Goal: Task Accomplishment & Management: Manage account settings

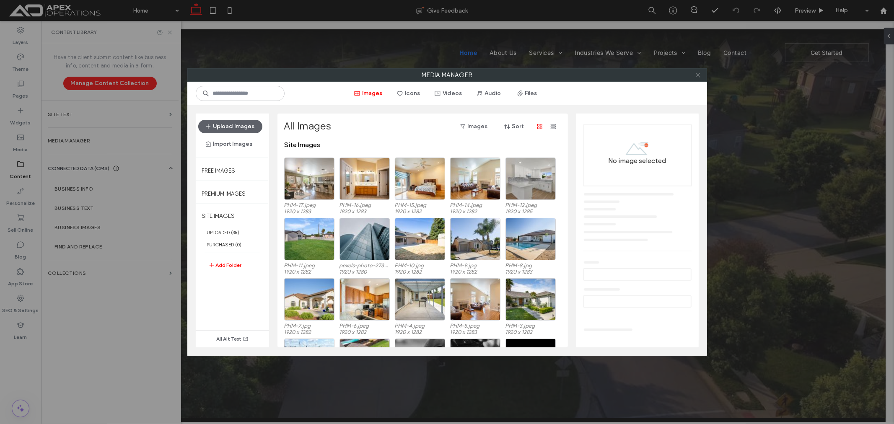
click at [696, 76] on icon at bounding box center [698, 75] width 6 height 6
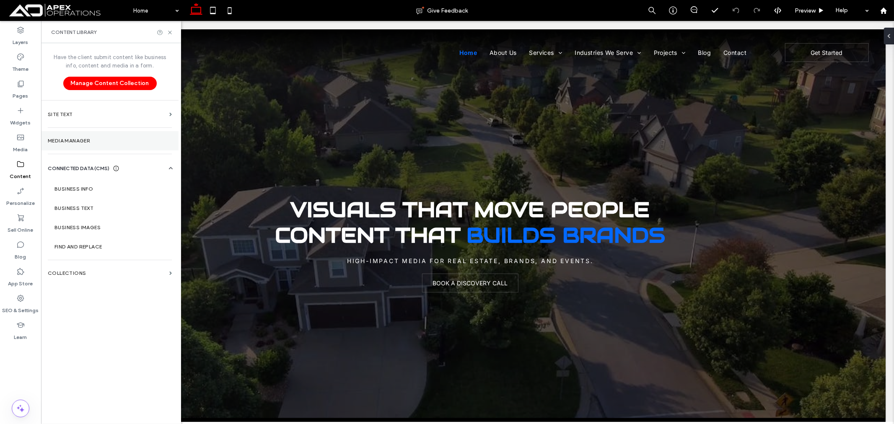
click at [95, 136] on section "Media Manager" at bounding box center [109, 140] width 137 height 19
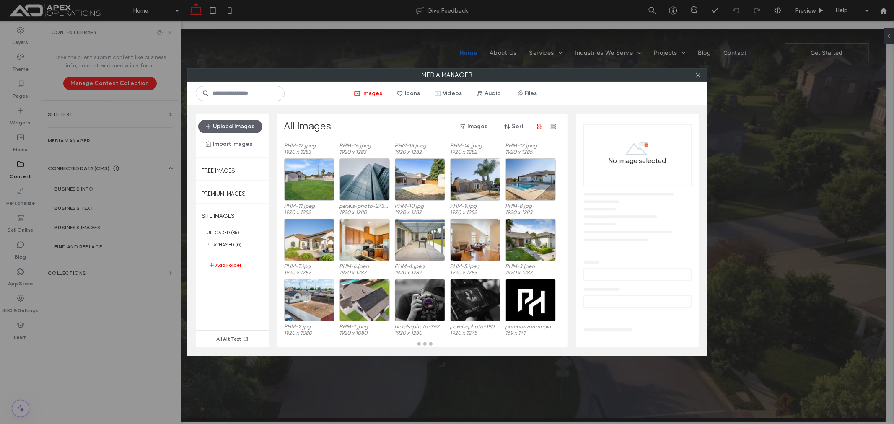
scroll to position [59, 0]
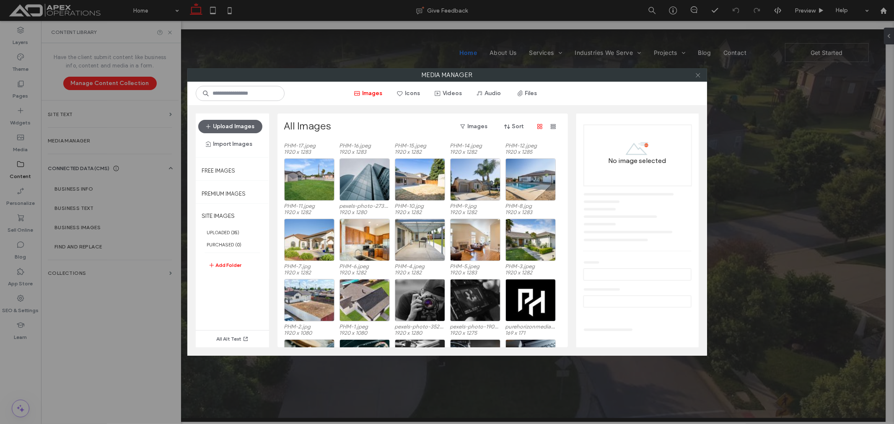
click at [699, 75] on icon at bounding box center [698, 75] width 6 height 6
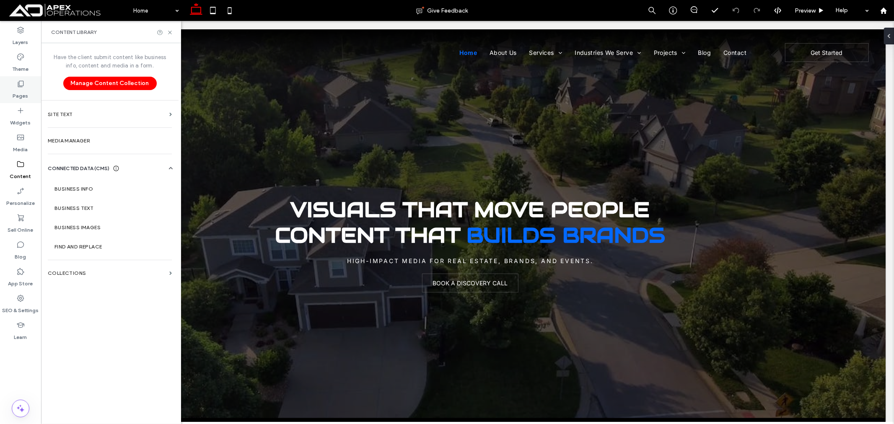
click at [22, 90] on label "Pages" at bounding box center [21, 94] width 16 height 12
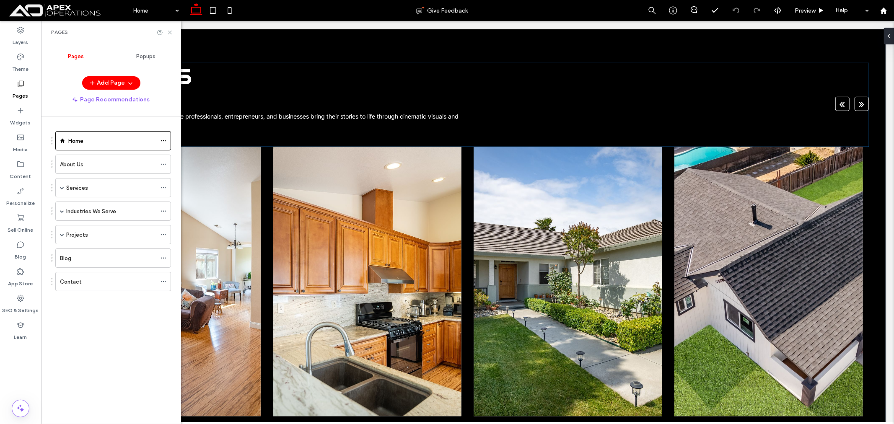
scroll to position [419, 0]
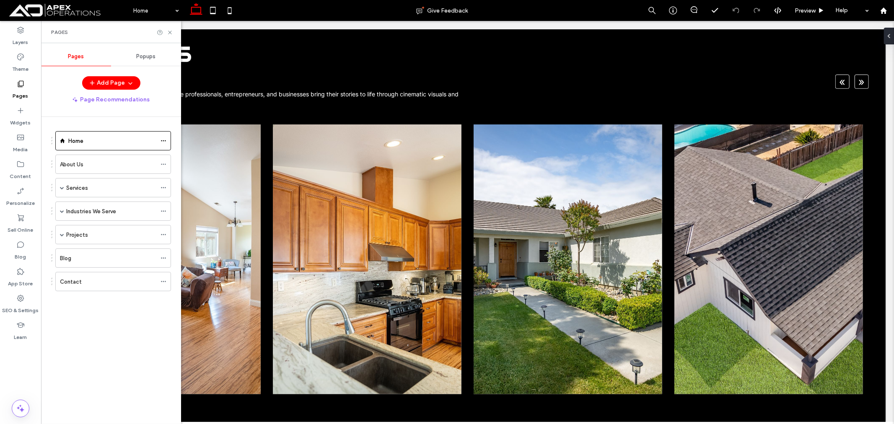
click at [165, 27] on div "Pages" at bounding box center [111, 32] width 140 height 22
drag, startPoint x: 170, startPoint y: 31, endPoint x: 208, endPoint y: 148, distance: 123.2
click at [170, 31] on icon at bounding box center [170, 32] width 6 height 6
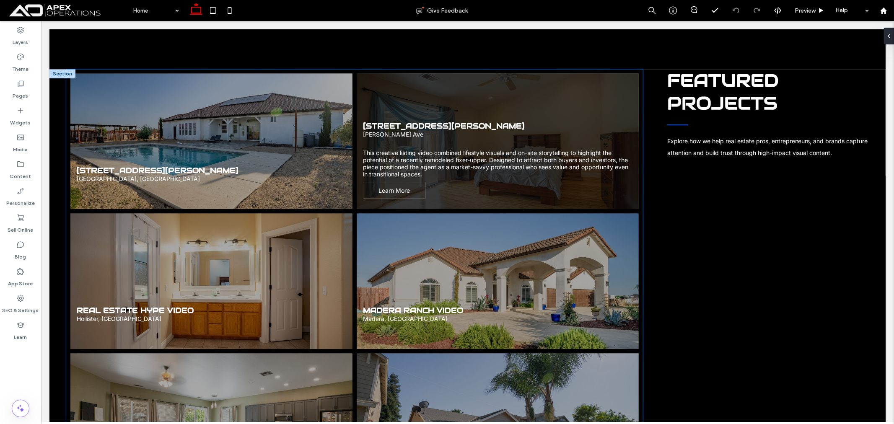
scroll to position [1898, 0]
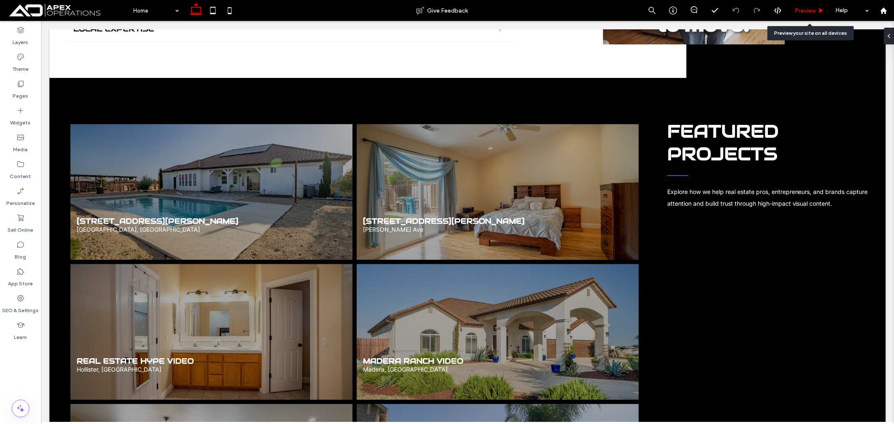
drag, startPoint x: 803, startPoint y: 10, endPoint x: 678, endPoint y: 20, distance: 125.2
click at [803, 10] on span "Preview" at bounding box center [804, 10] width 21 height 7
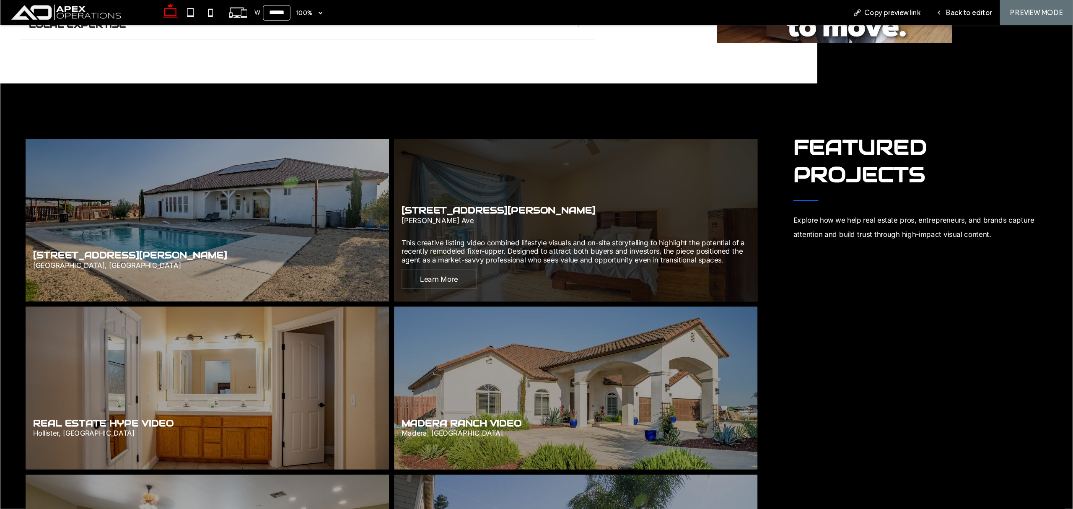
scroll to position [1898, 0]
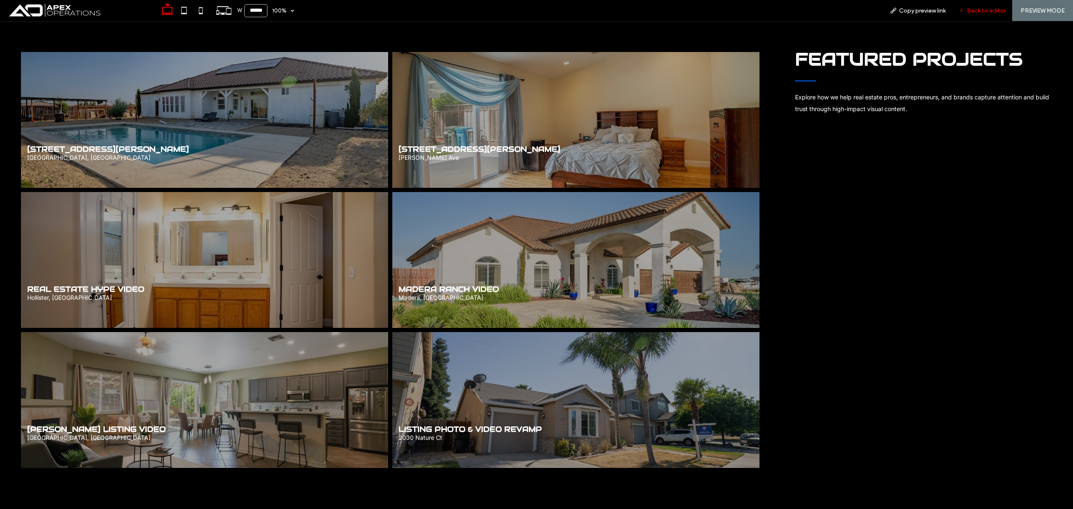
click at [893, 12] on span "Back to editor" at bounding box center [986, 10] width 39 height 7
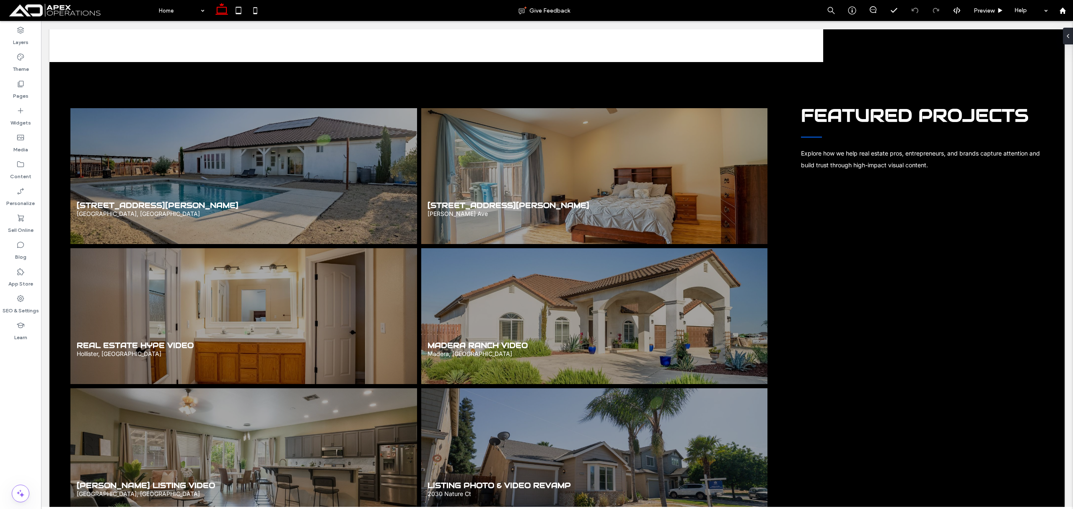
scroll to position [1922, 0]
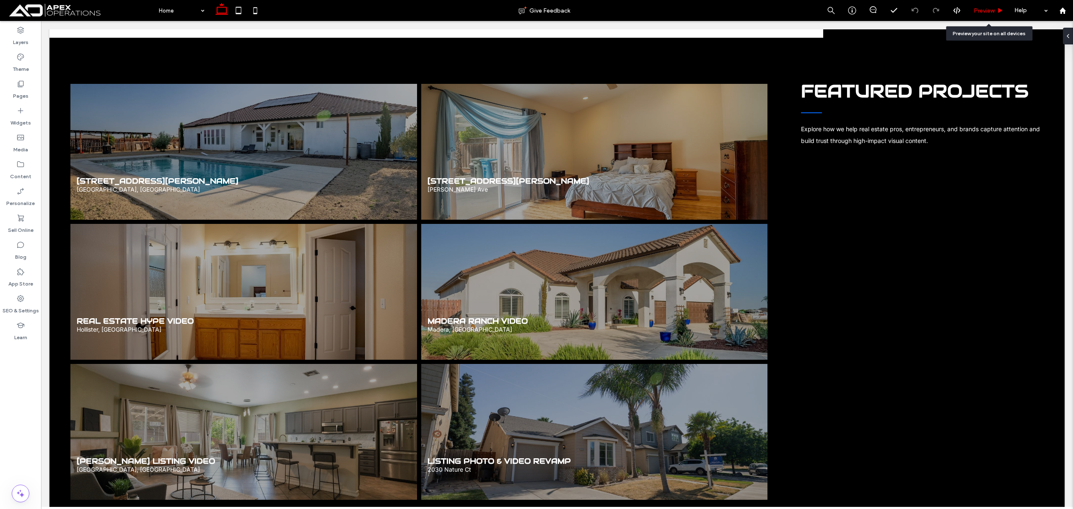
click at [893, 9] on span "Preview" at bounding box center [983, 10] width 21 height 7
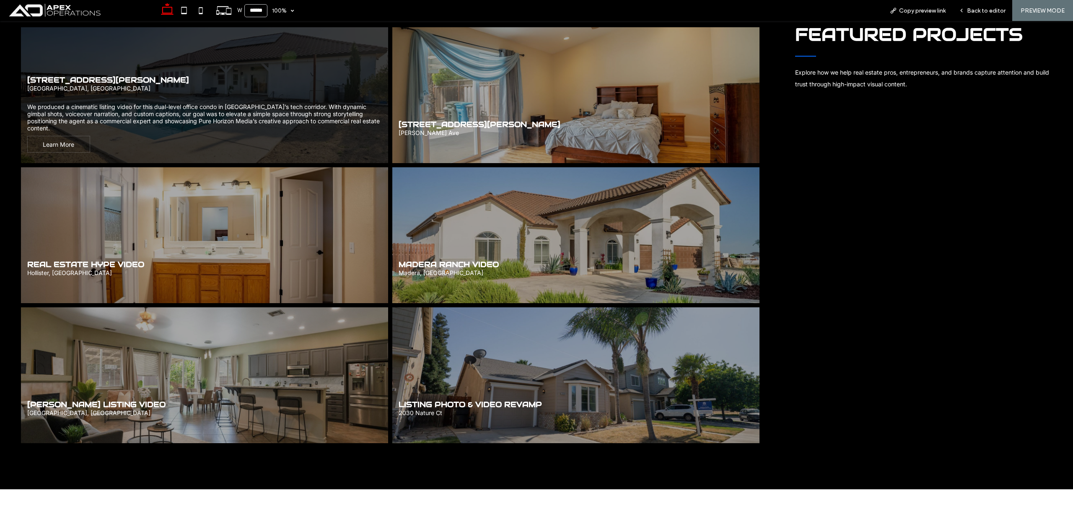
scroll to position [1942, 0]
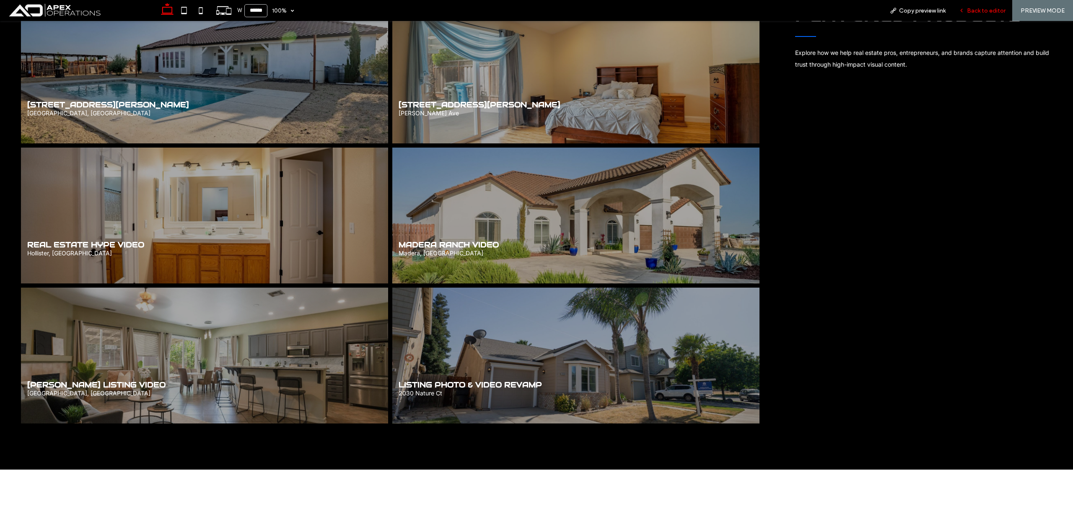
drag, startPoint x: 984, startPoint y: 9, endPoint x: 324, endPoint y: 50, distance: 661.2
click at [893, 9] on span "Back to editor" at bounding box center [986, 10] width 39 height 7
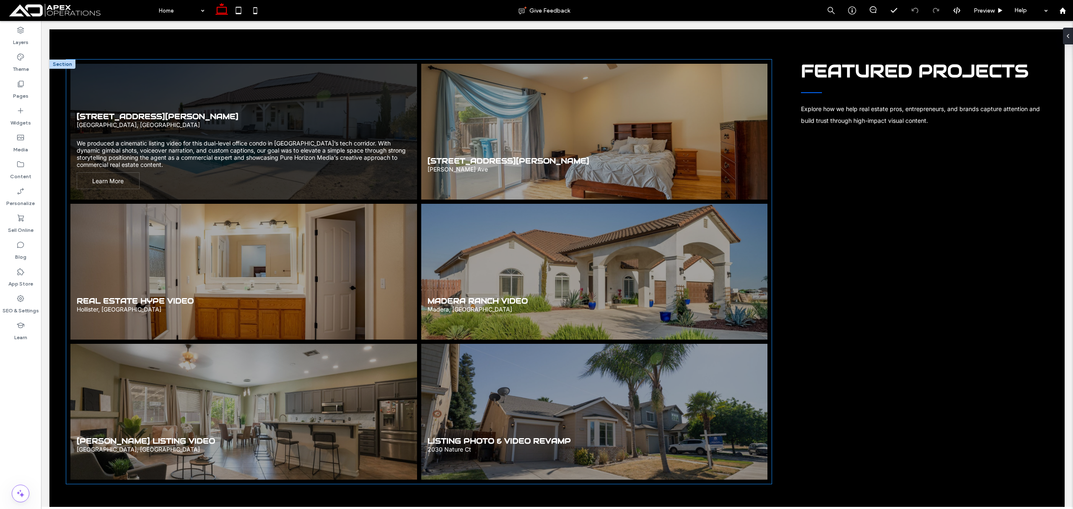
scroll to position [1966, 0]
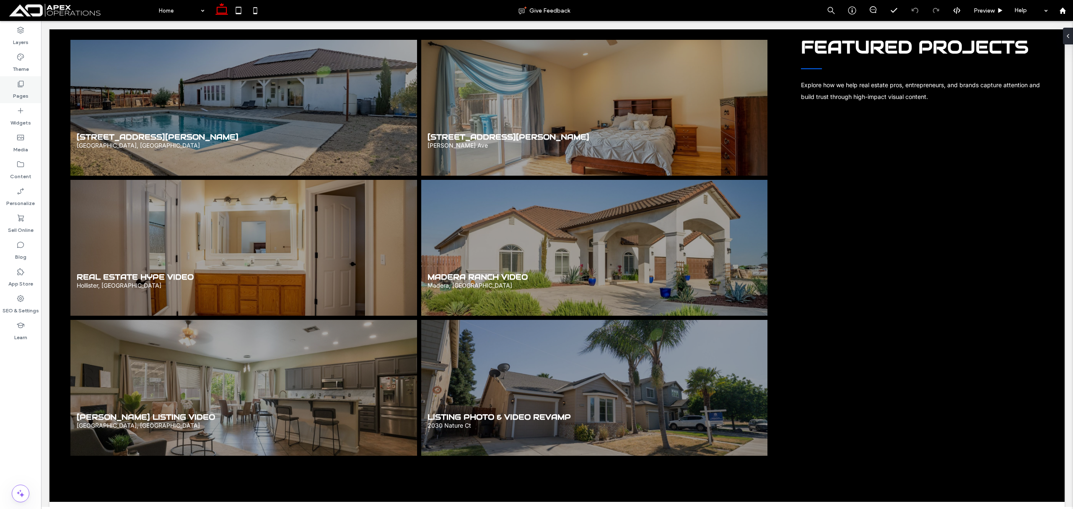
click at [18, 93] on label "Pages" at bounding box center [21, 94] width 16 height 12
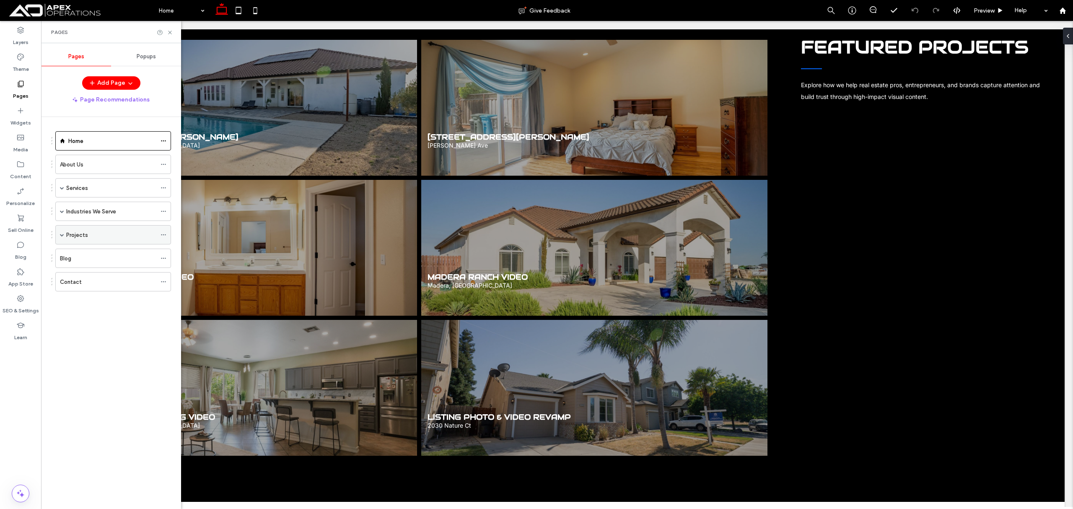
click at [59, 237] on div "Projects" at bounding box center [113, 234] width 116 height 19
click at [61, 235] on span at bounding box center [62, 235] width 4 height 4
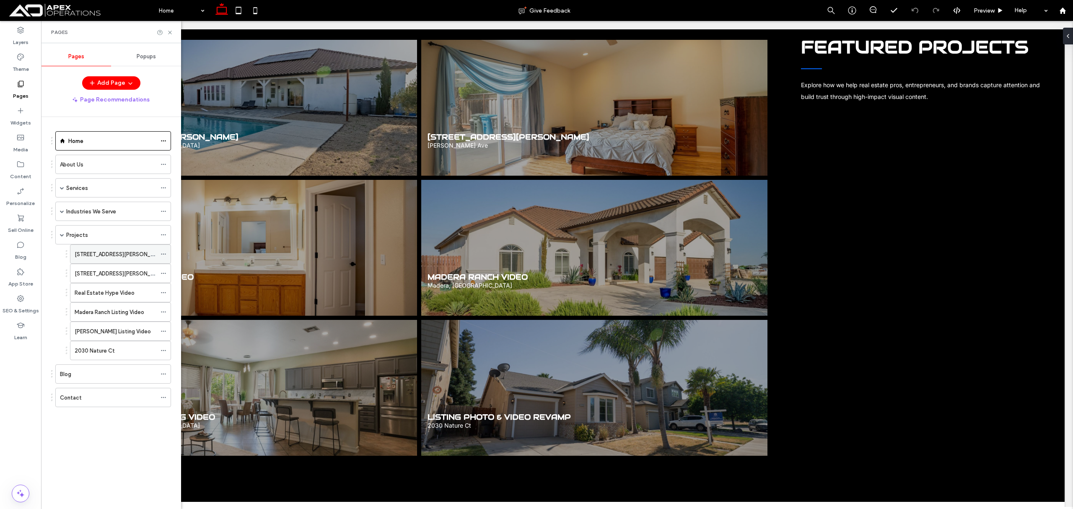
click at [93, 253] on label "307 Piercy Rd" at bounding box center [121, 254] width 92 height 15
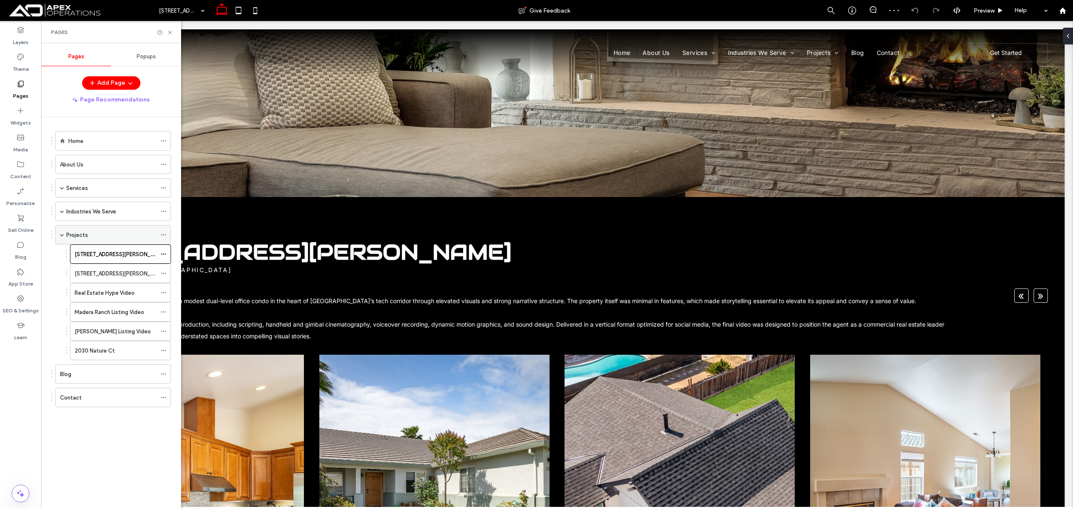
scroll to position [168, 0]
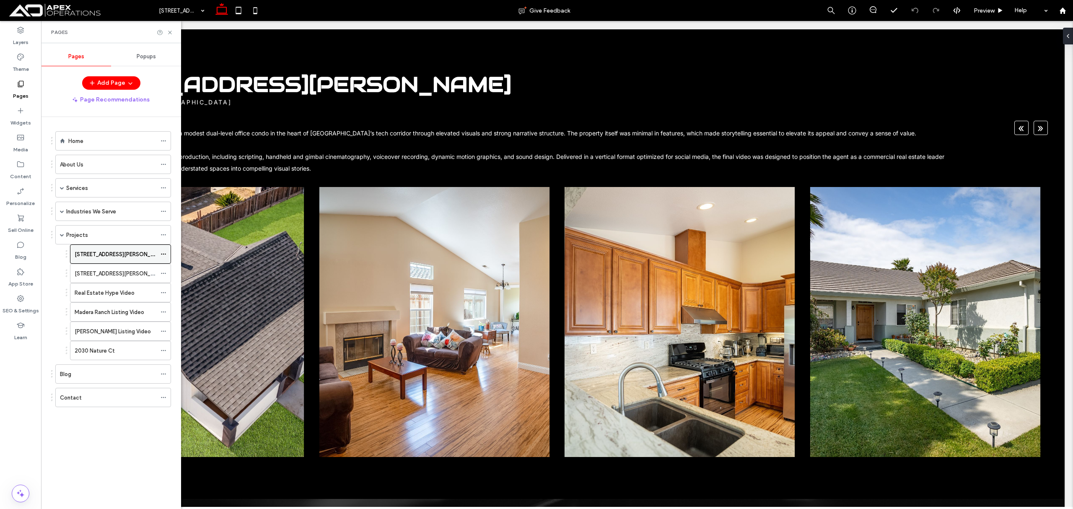
click at [164, 256] on icon at bounding box center [163, 254] width 6 height 6
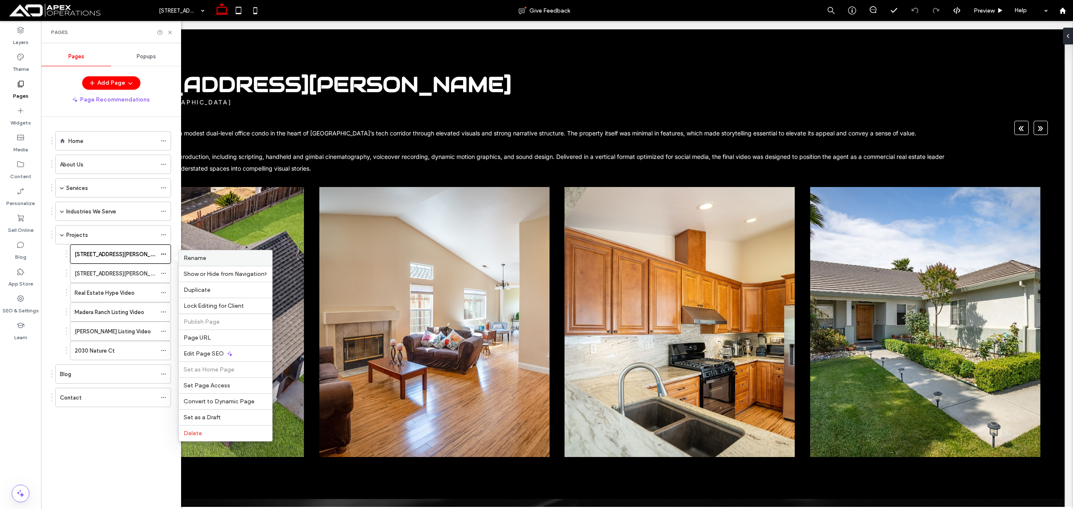
click at [206, 257] on span "Rename" at bounding box center [195, 257] width 23 height 7
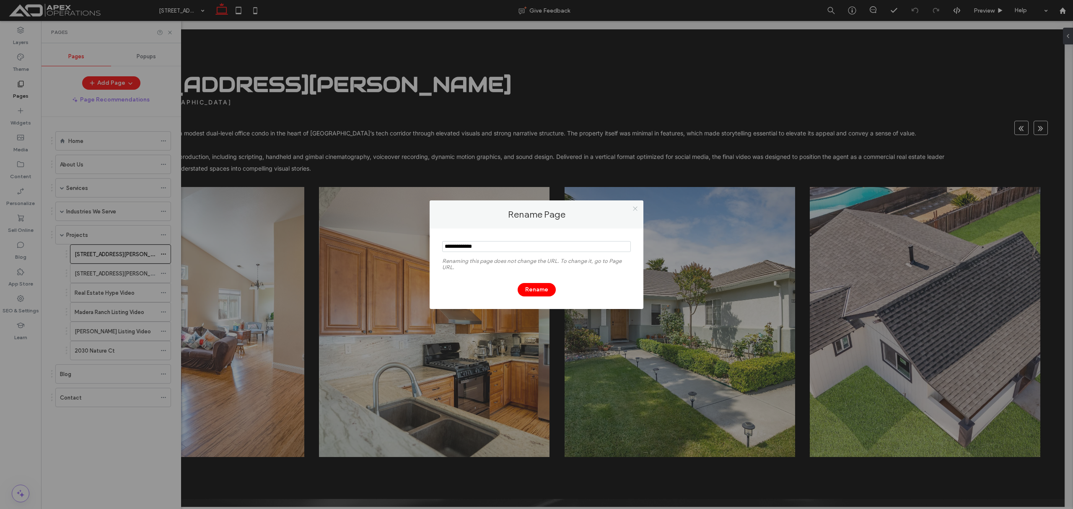
click at [634, 207] on icon at bounding box center [635, 208] width 6 height 6
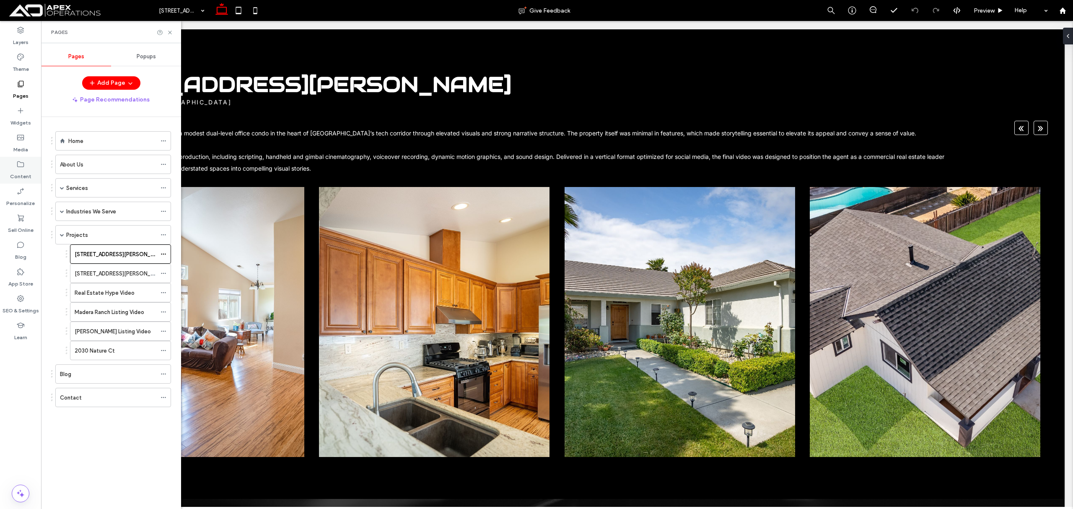
click at [19, 167] on icon at bounding box center [20, 164] width 8 height 8
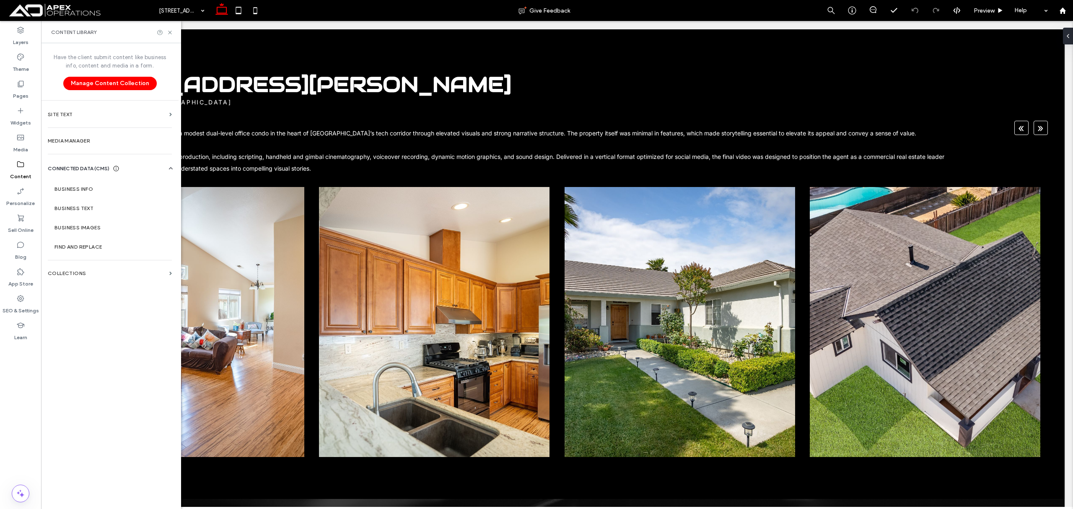
click at [101, 141] on label "Media Manager" at bounding box center [110, 141] width 124 height 6
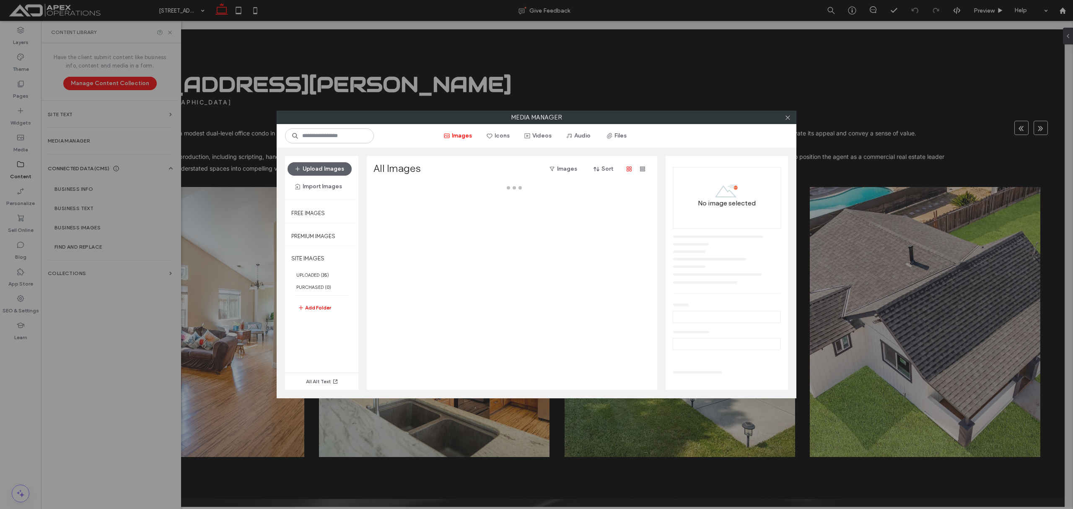
click at [315, 304] on button "Add Folder" at bounding box center [314, 307] width 34 height 10
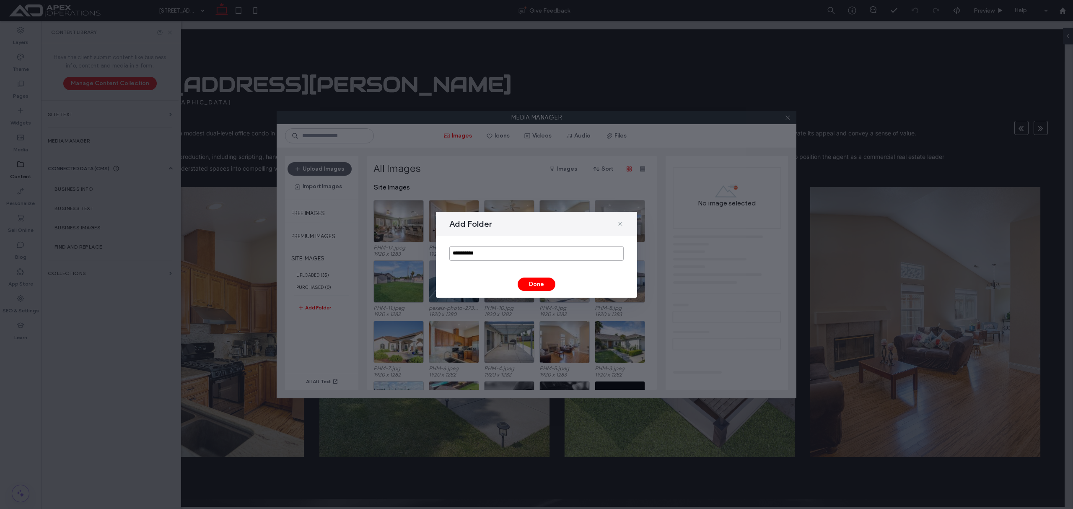
click at [532, 249] on input "**********" at bounding box center [536, 253] width 174 height 15
paste input "***"
type input "**********"
click at [532, 284] on button "Done" at bounding box center [536, 283] width 38 height 13
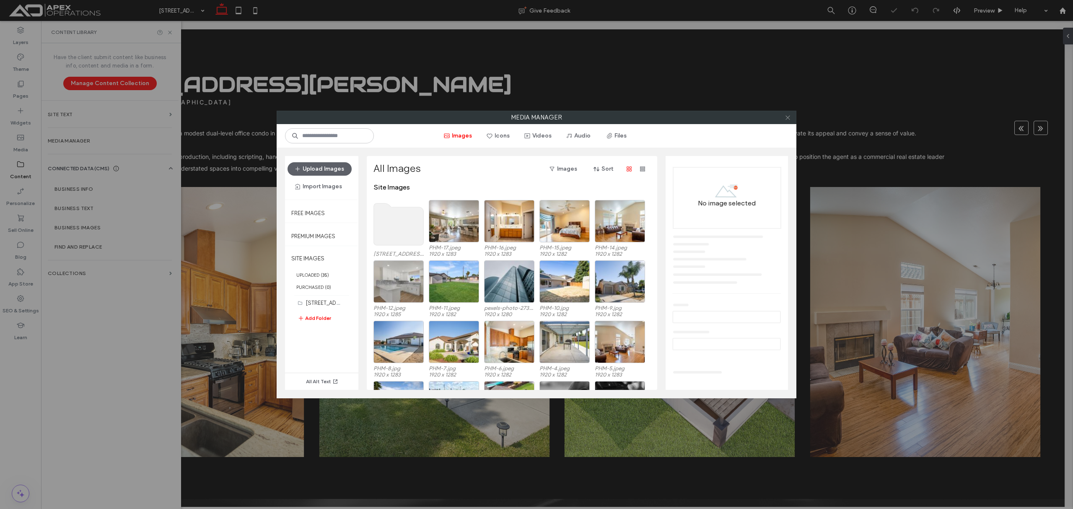
click at [786, 118] on use at bounding box center [787, 117] width 4 height 4
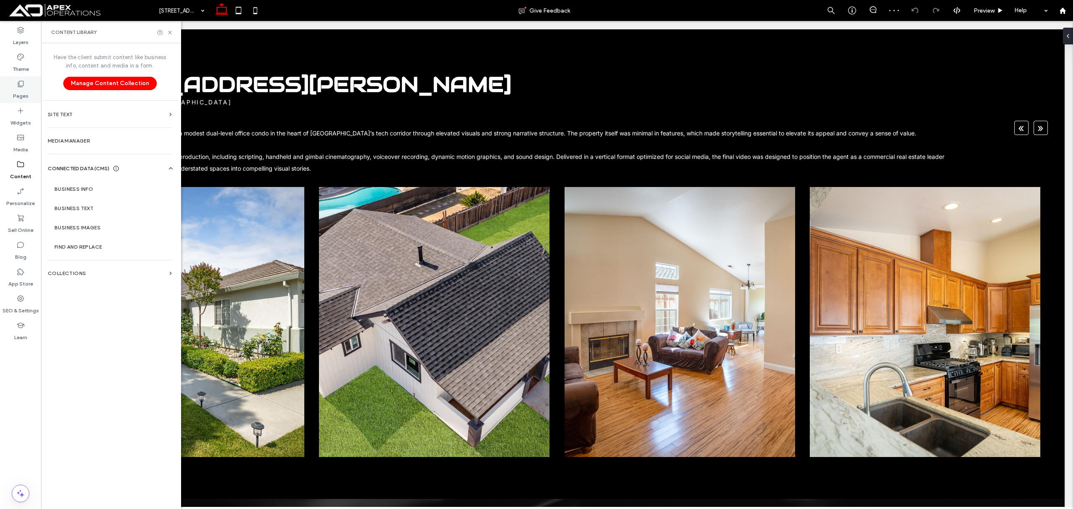
click at [16, 90] on label "Pages" at bounding box center [21, 94] width 16 height 12
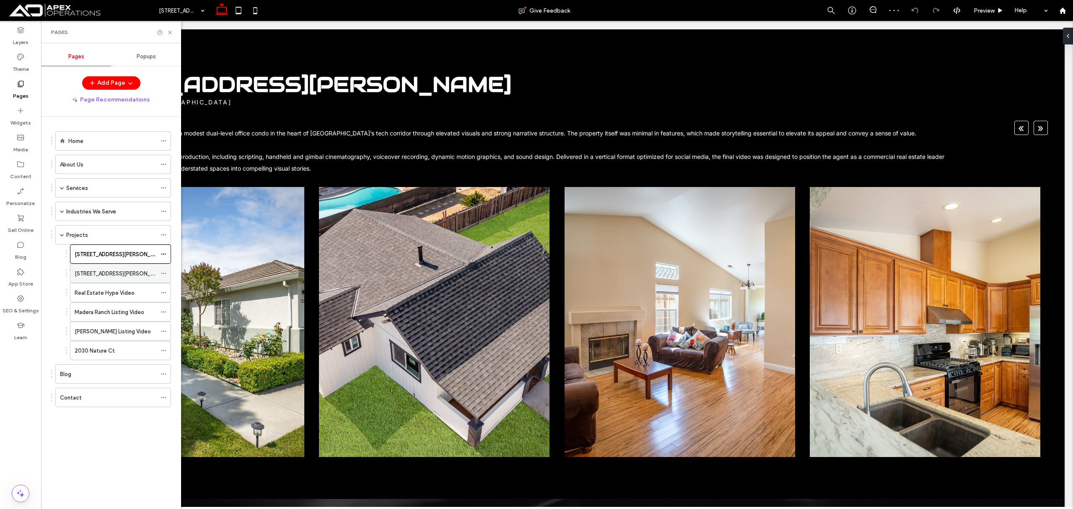
click at [160, 272] on icon at bounding box center [163, 273] width 6 height 6
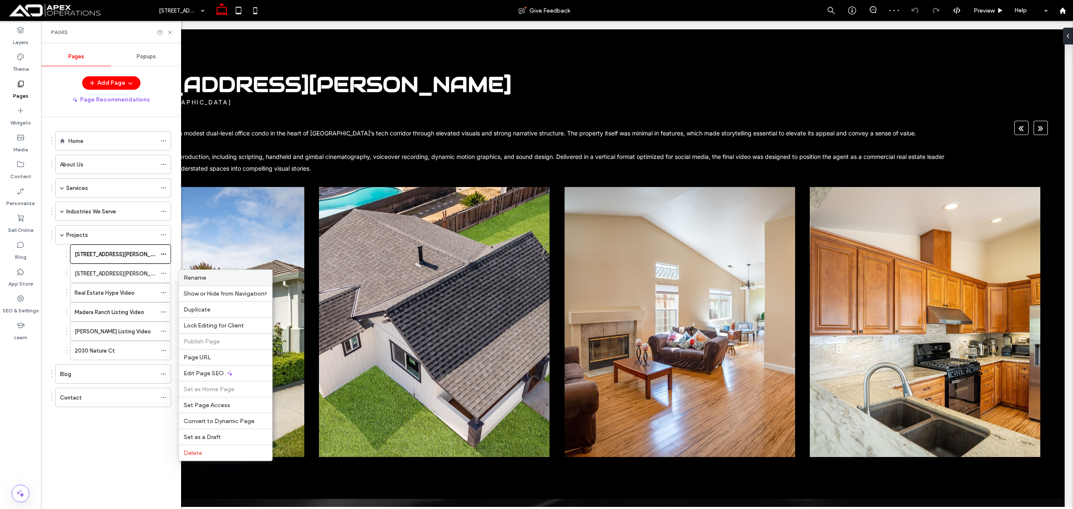
click at [212, 277] on label "Rename" at bounding box center [225, 277] width 83 height 7
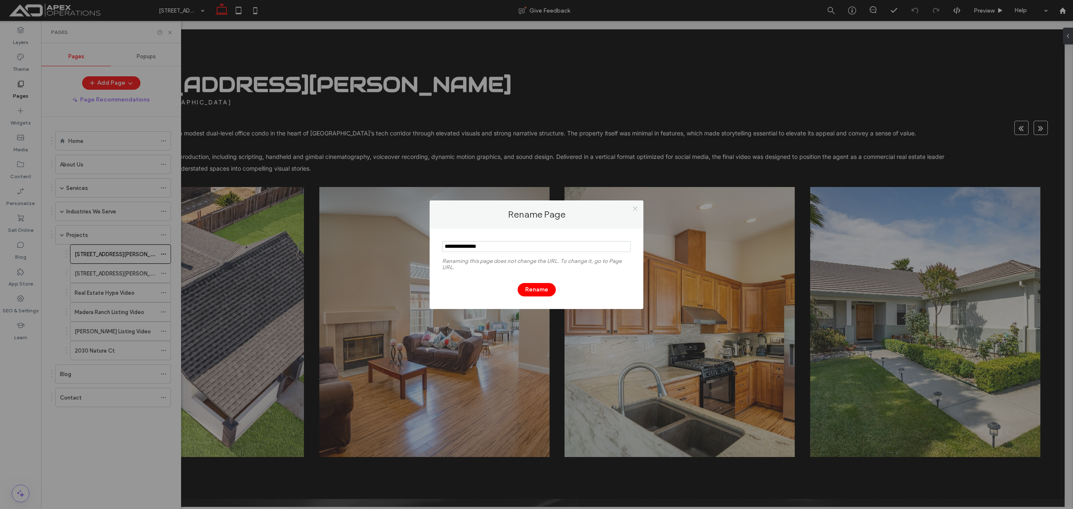
click at [633, 210] on icon at bounding box center [635, 208] width 6 height 6
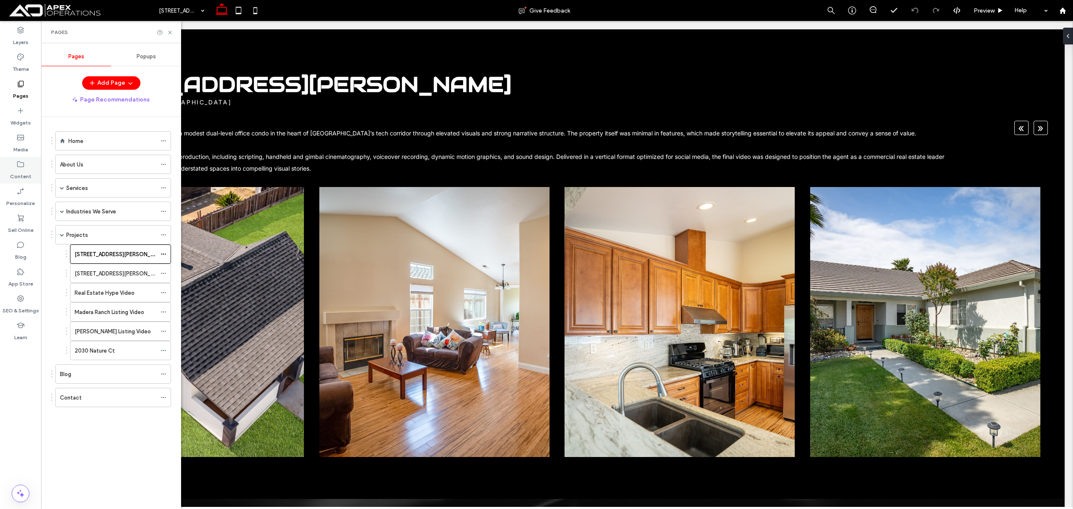
click at [22, 166] on use at bounding box center [20, 164] width 7 height 6
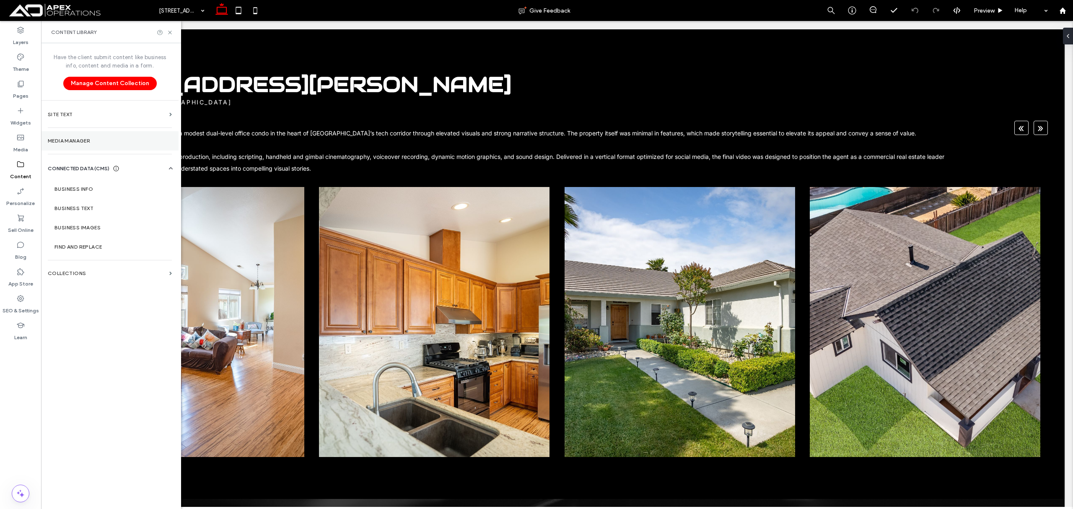
click at [94, 137] on section "Media Manager" at bounding box center [109, 140] width 137 height 19
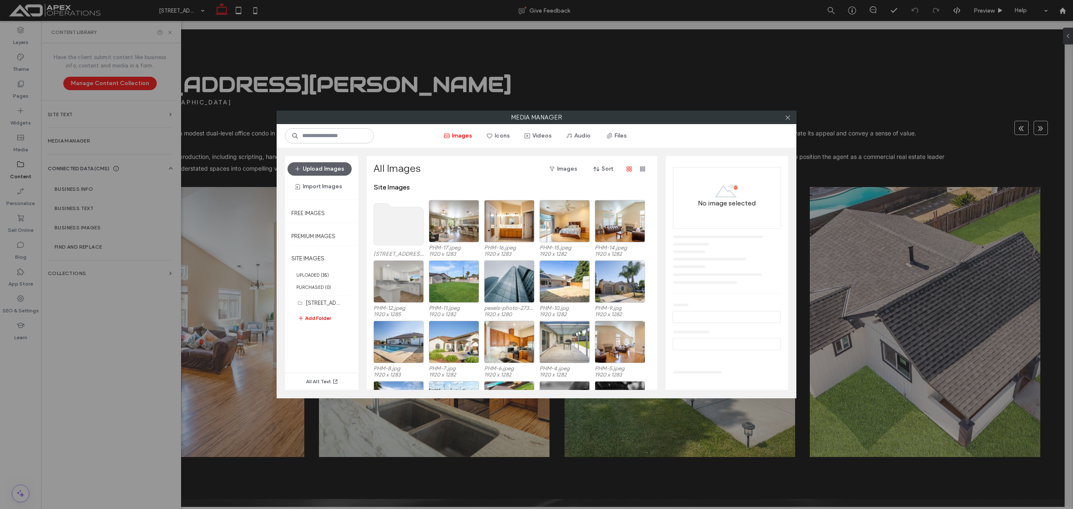
click at [325, 315] on button "Add Folder" at bounding box center [314, 318] width 34 height 10
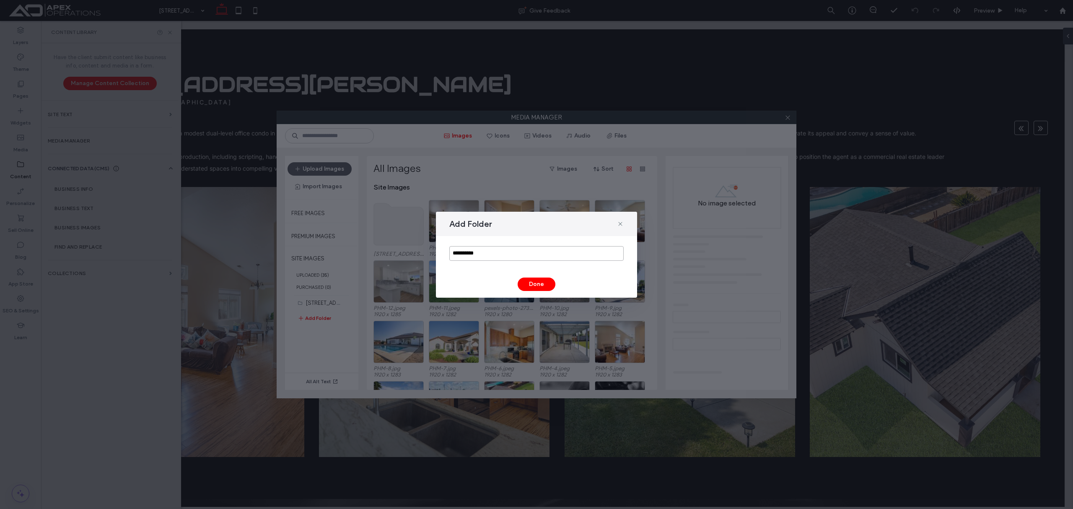
click at [555, 254] on input "**********" at bounding box center [536, 253] width 174 height 15
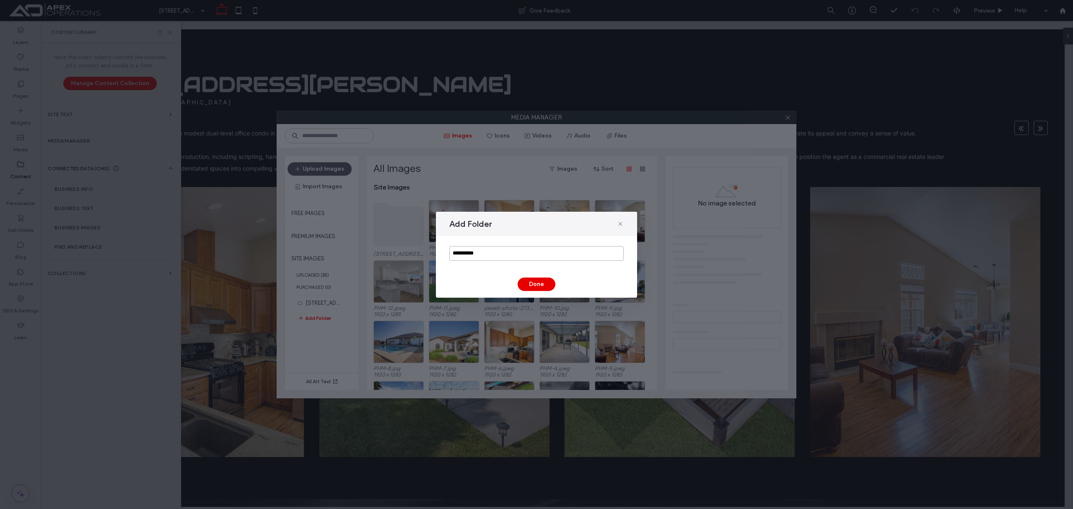
paste input "*****"
type input "**********"
click at [535, 287] on button "Done" at bounding box center [536, 283] width 38 height 13
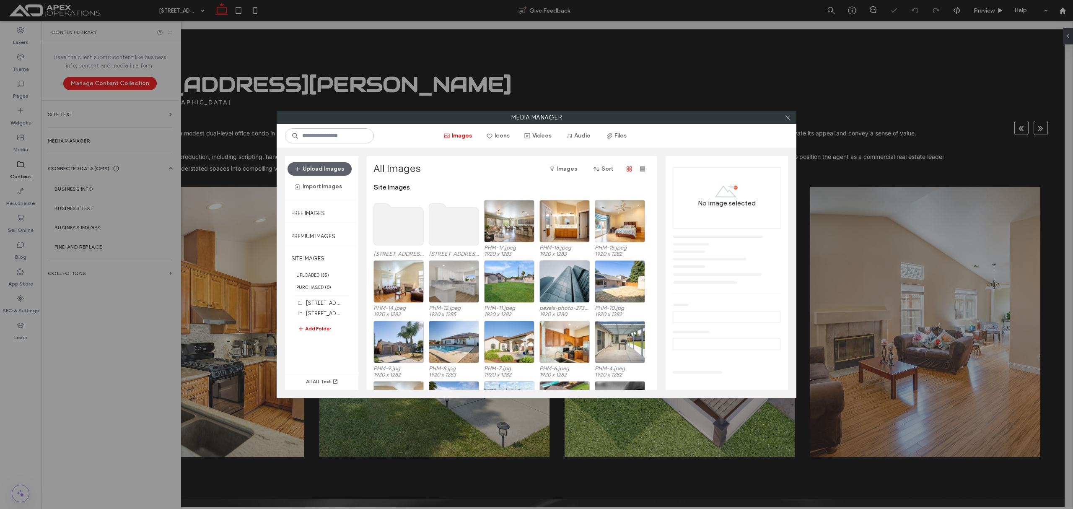
click at [790, 116] on div at bounding box center [787, 117] width 13 height 13
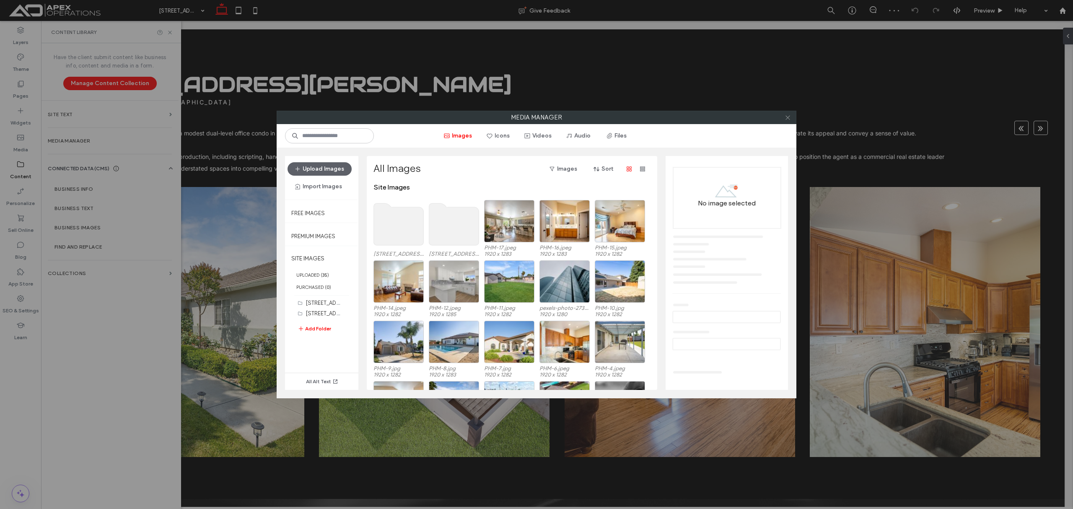
click at [788, 118] on icon at bounding box center [787, 117] width 6 height 6
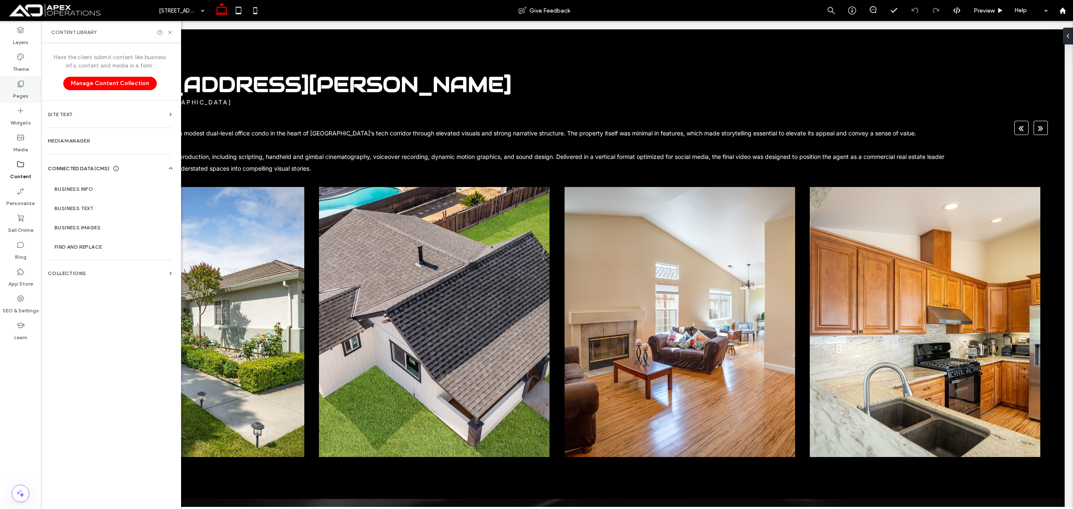
click at [20, 89] on label "Pages" at bounding box center [21, 94] width 16 height 12
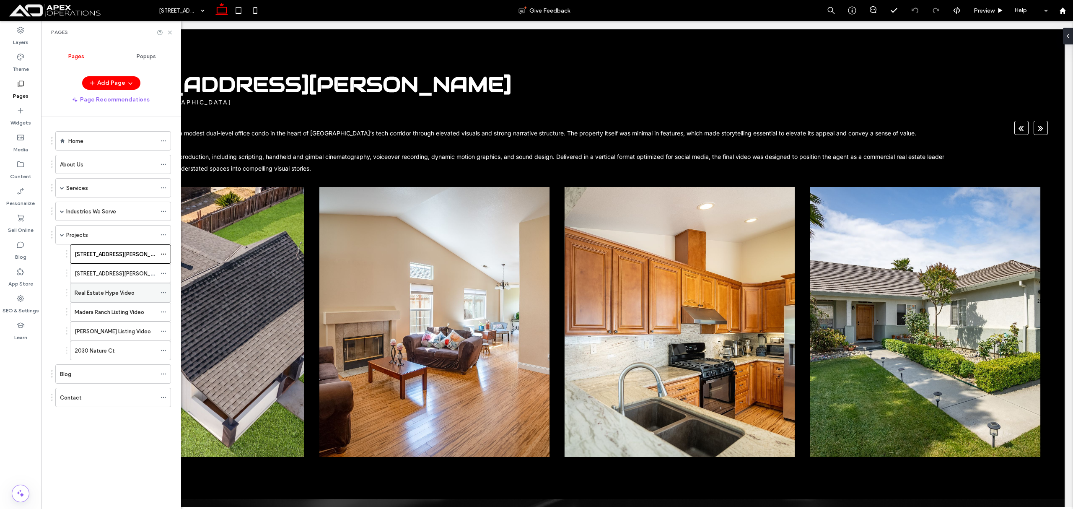
click at [163, 294] on icon at bounding box center [163, 293] width 6 height 6
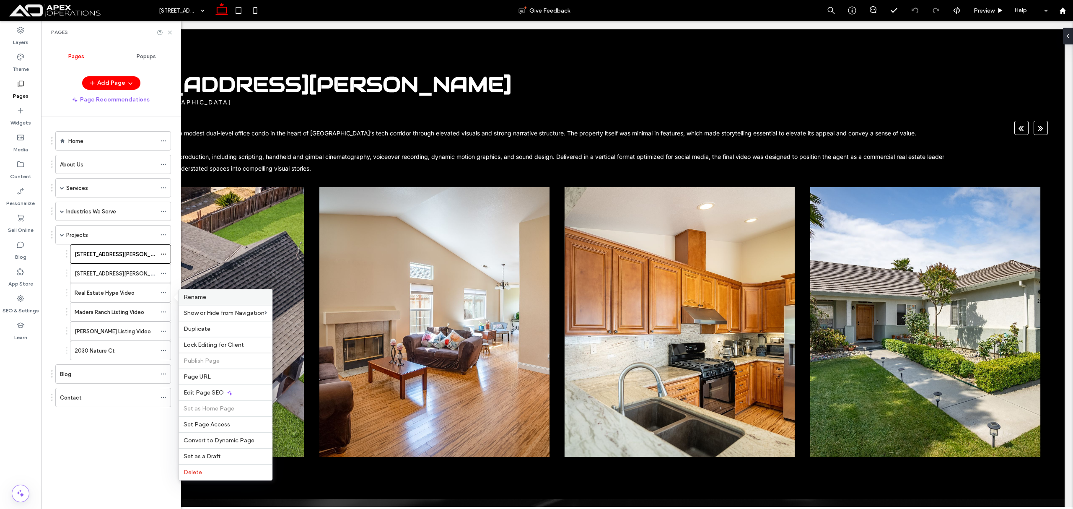
click at [251, 289] on div "Rename" at bounding box center [224, 297] width 93 height 16
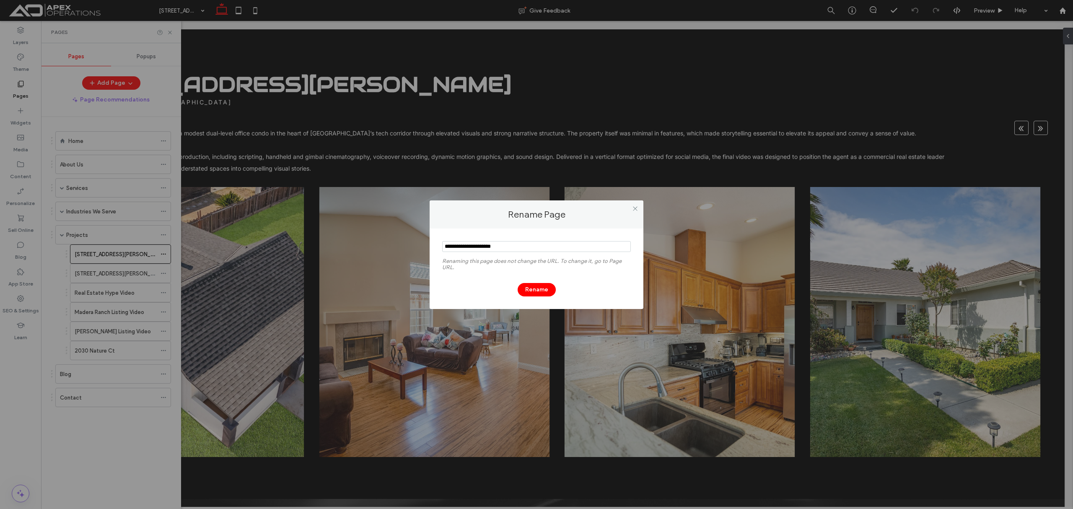
drag, startPoint x: 633, startPoint y: 208, endPoint x: 533, endPoint y: 205, distance: 99.3
click at [633, 208] on icon at bounding box center [635, 208] width 6 height 6
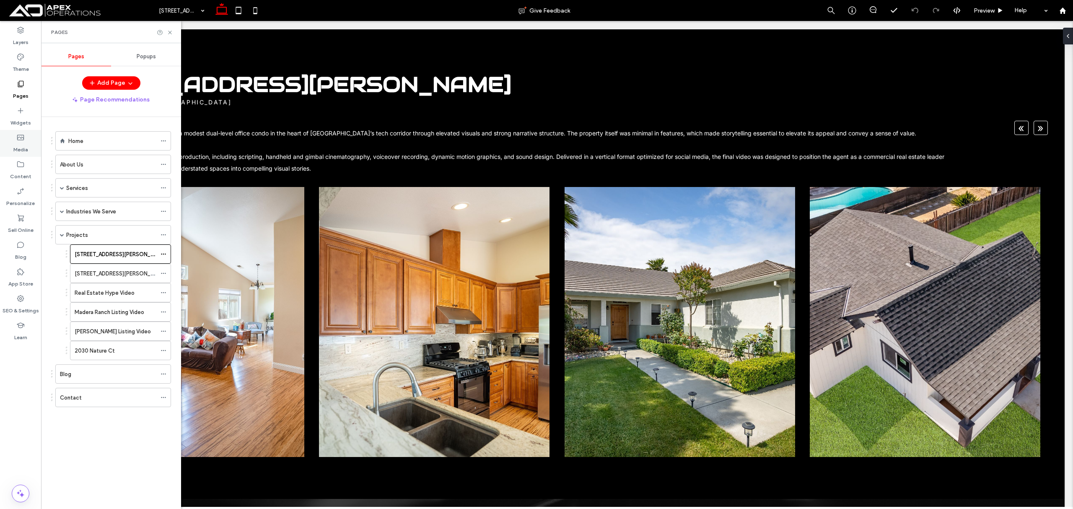
click at [21, 141] on icon at bounding box center [20, 137] width 8 height 8
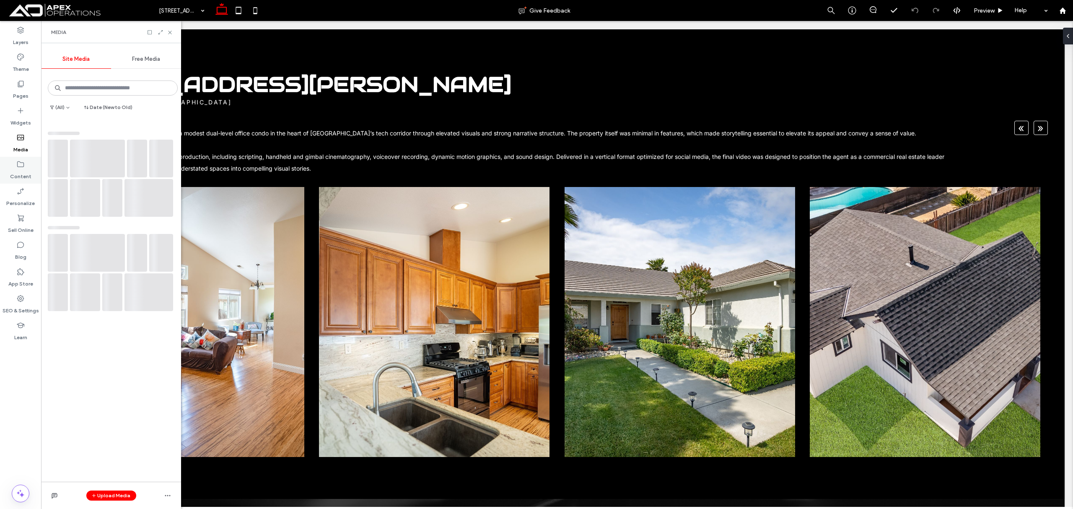
click at [22, 173] on label "Content" at bounding box center [20, 174] width 21 height 12
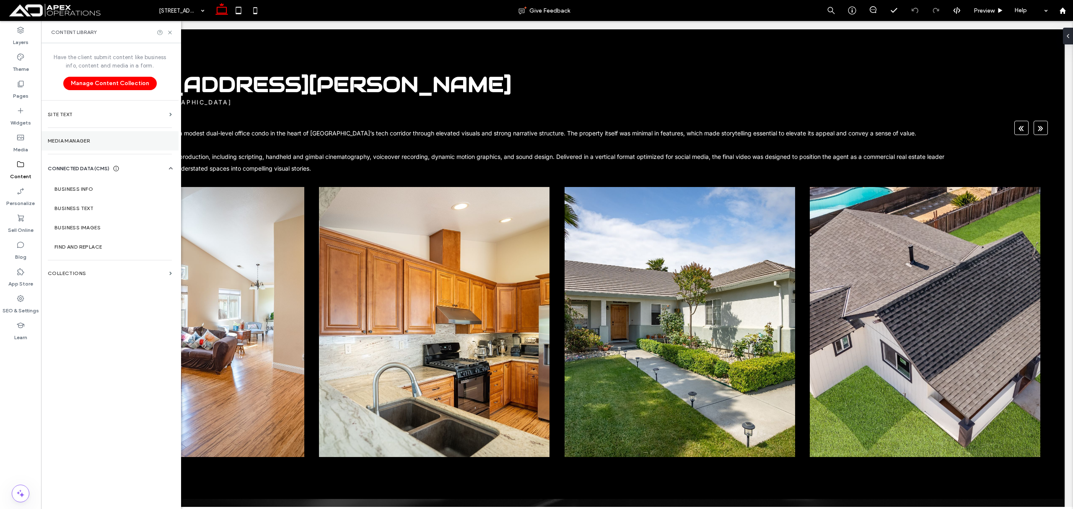
click at [94, 147] on section "Media Manager" at bounding box center [109, 140] width 137 height 19
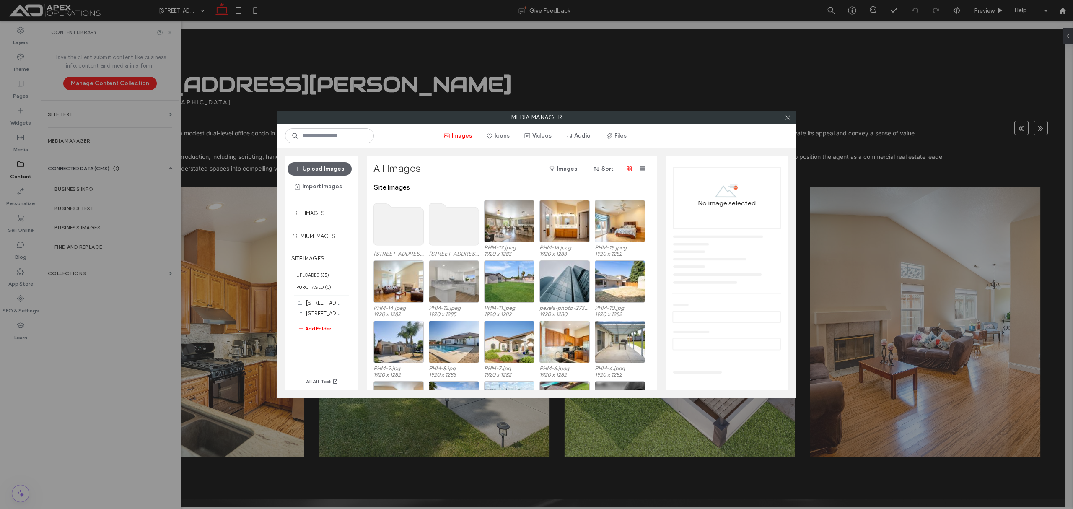
click at [318, 327] on button "Add Folder" at bounding box center [314, 328] width 34 height 10
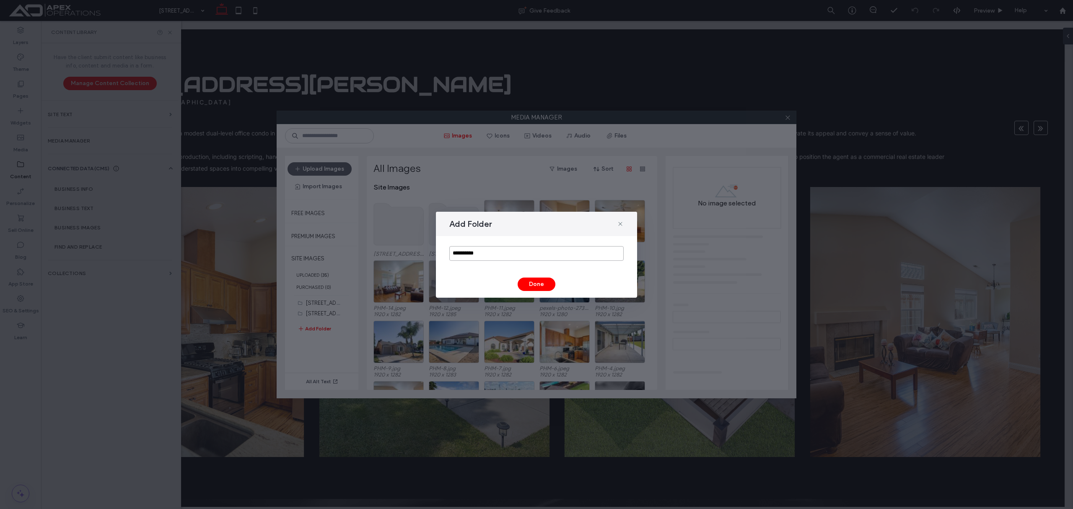
click at [523, 251] on input "**********" at bounding box center [536, 253] width 174 height 15
paste input "**********"
type input "**********"
click at [540, 282] on button "Done" at bounding box center [536, 283] width 38 height 13
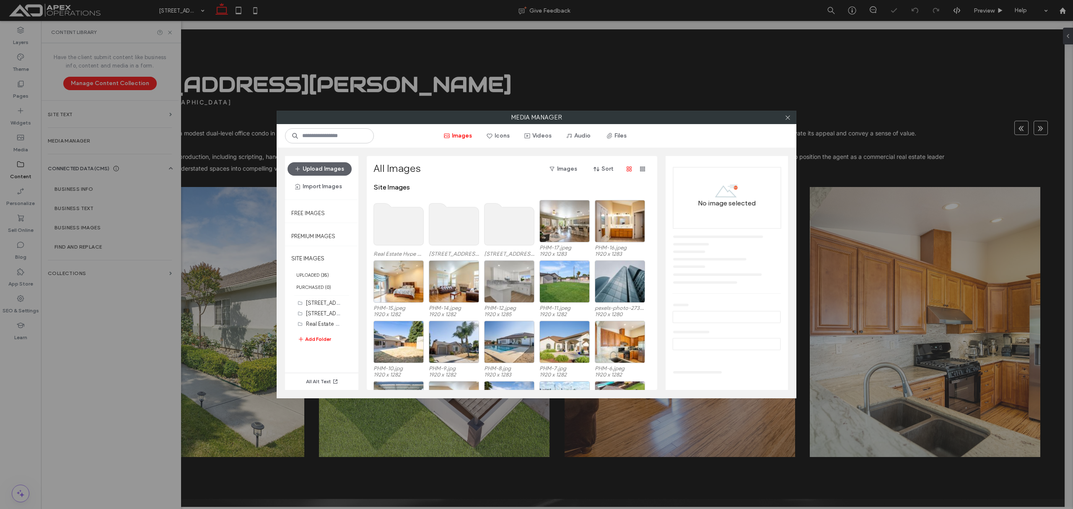
click at [783, 120] on div at bounding box center [787, 117] width 13 height 13
click at [784, 116] on icon at bounding box center [787, 117] width 6 height 6
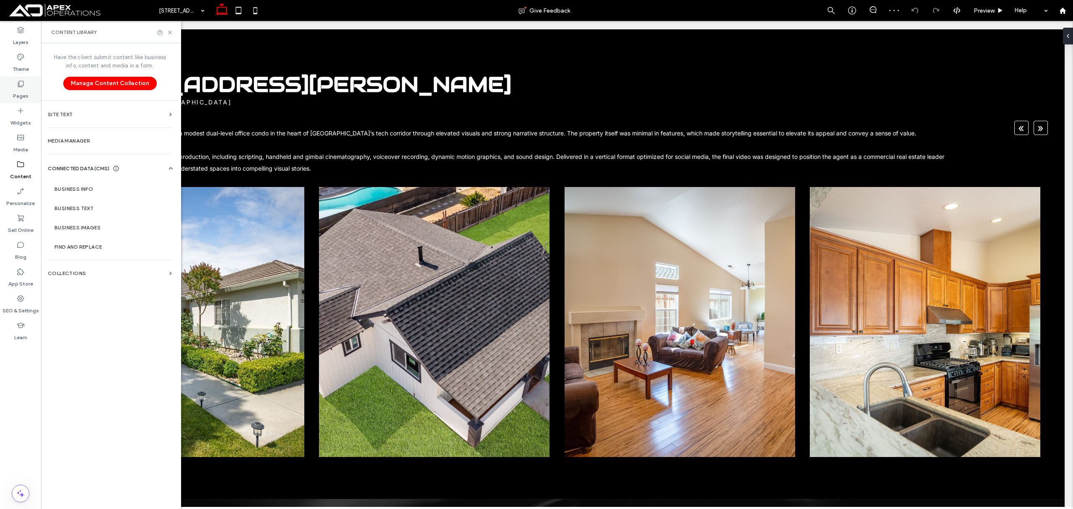
click at [12, 84] on div "Pages" at bounding box center [20, 89] width 41 height 27
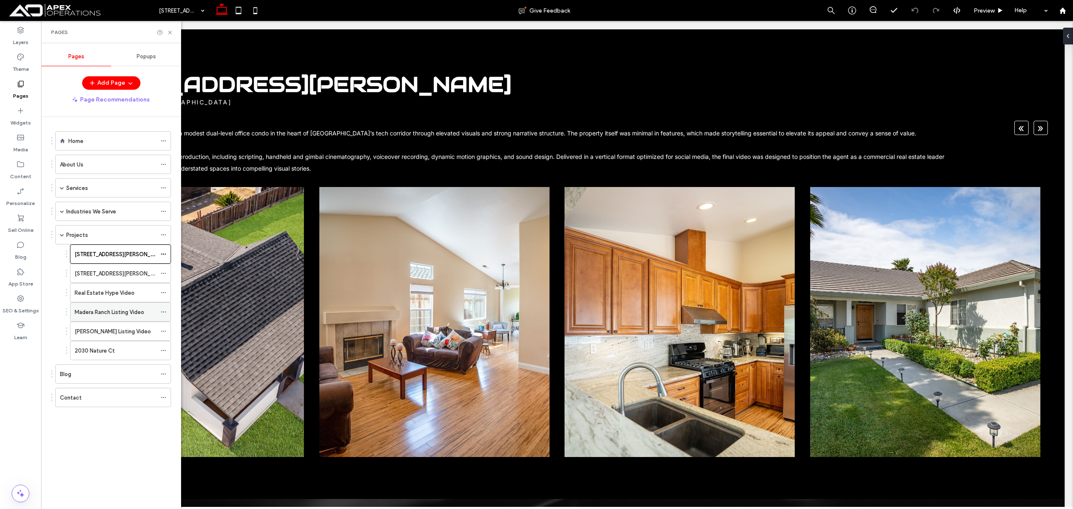
click at [163, 313] on icon at bounding box center [163, 312] width 6 height 6
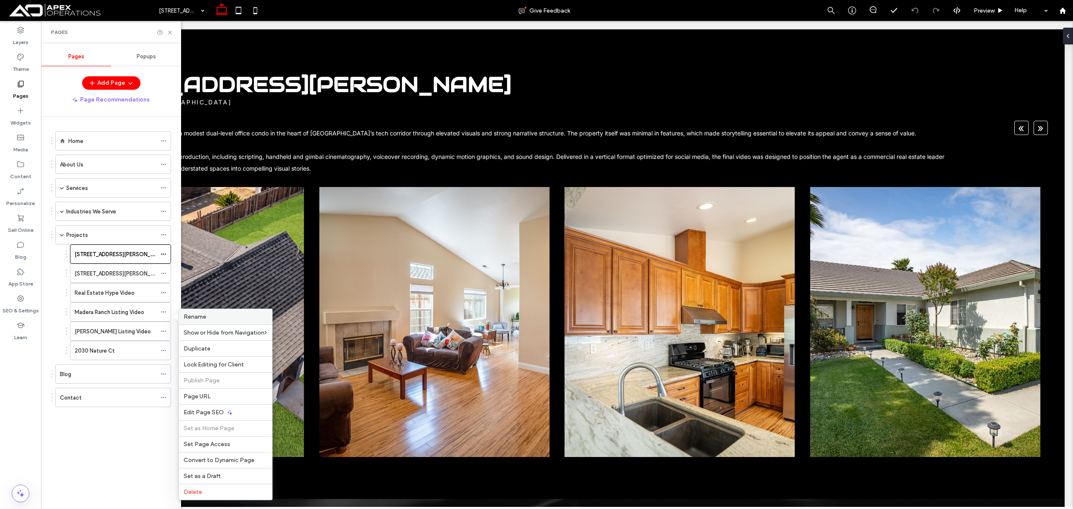
click at [239, 318] on label "Rename" at bounding box center [225, 316] width 83 height 7
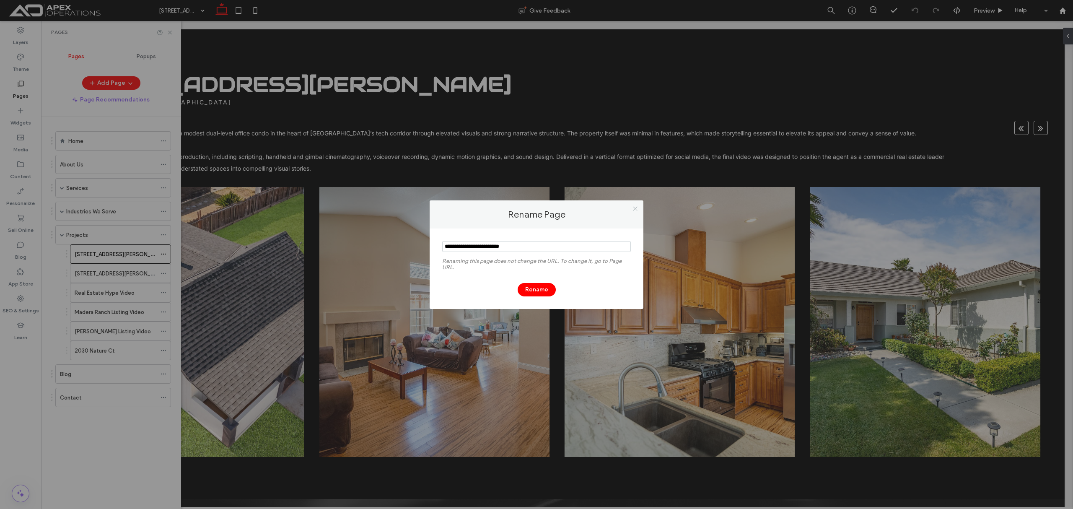
click at [634, 207] on icon at bounding box center [635, 208] width 6 height 6
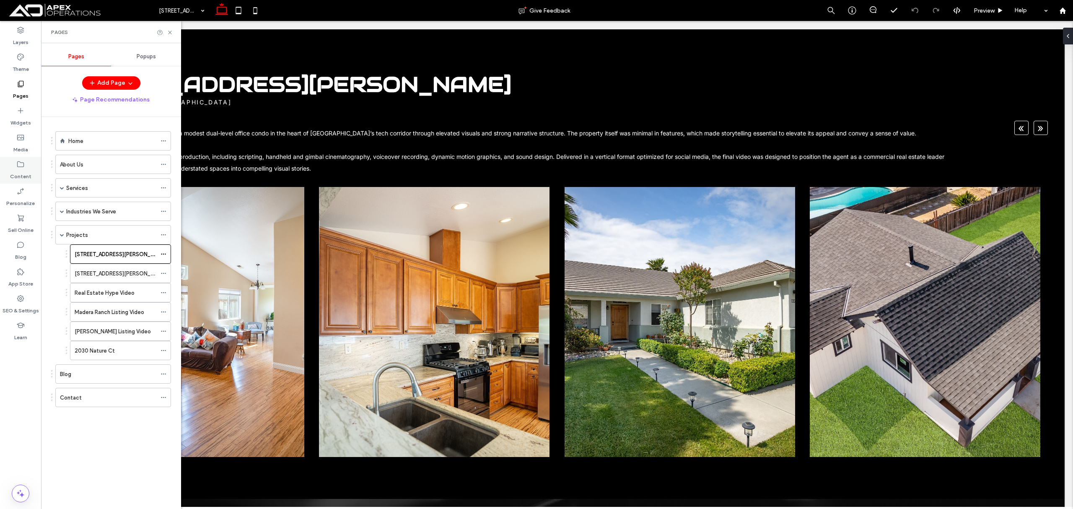
click at [21, 173] on label "Content" at bounding box center [20, 174] width 21 height 12
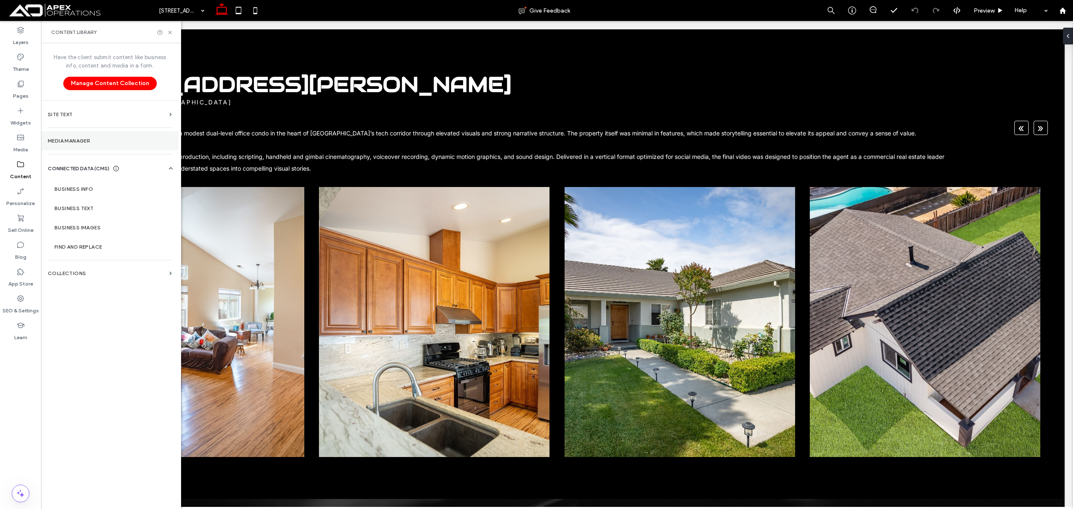
click at [104, 139] on label "Media Manager" at bounding box center [110, 141] width 124 height 6
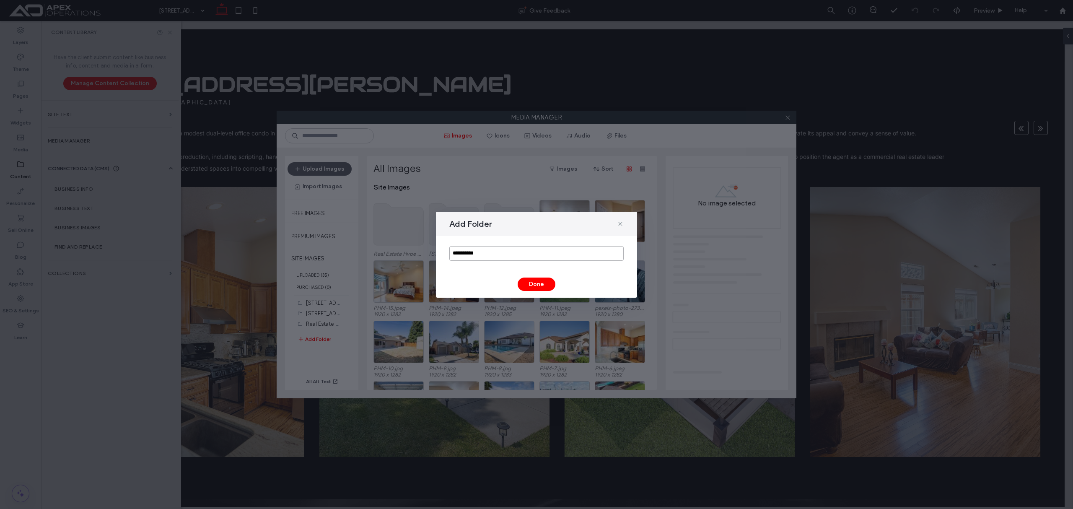
click at [537, 252] on input "**********" at bounding box center [536, 253] width 174 height 15
paste input "**********"
type input "**********"
click at [537, 284] on button "Done" at bounding box center [536, 283] width 38 height 13
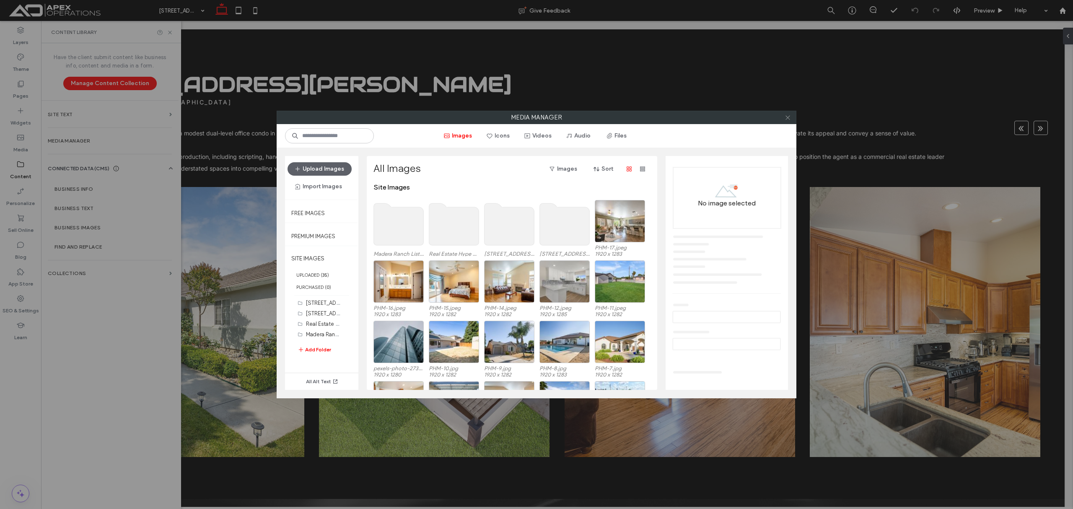
click at [788, 117] on use at bounding box center [787, 117] width 4 height 4
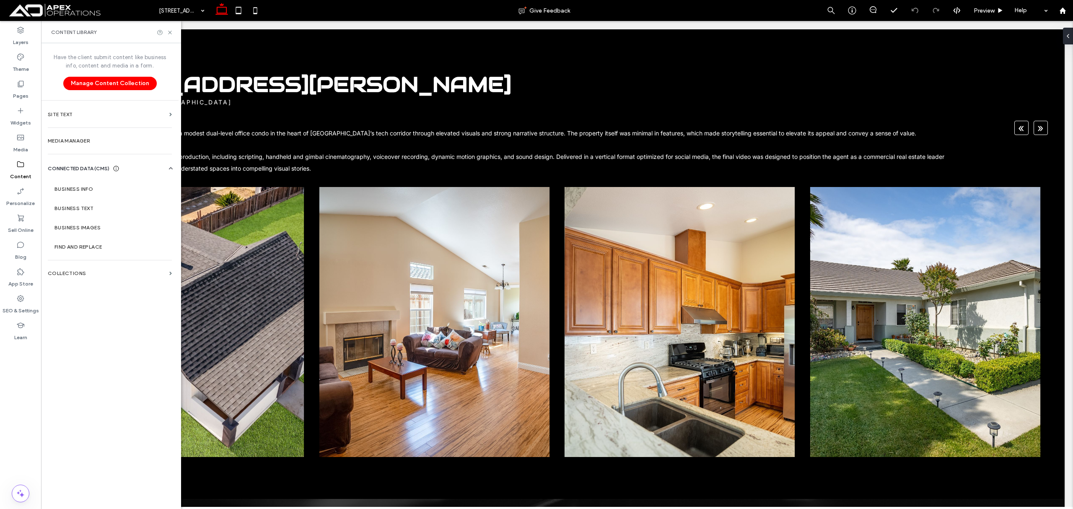
click at [19, 163] on icon at bounding box center [20, 164] width 8 height 8
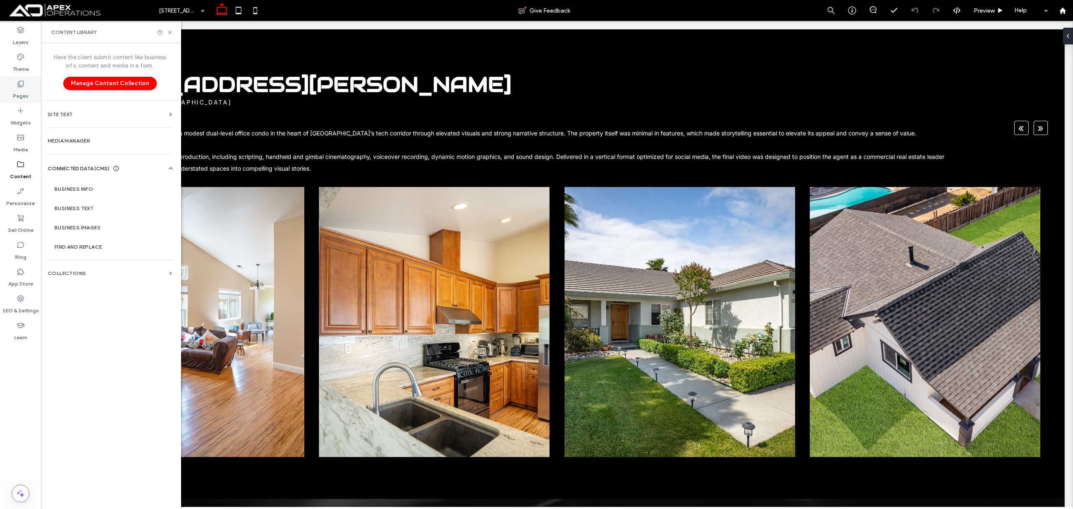
click at [19, 87] on use at bounding box center [21, 84] width 6 height 6
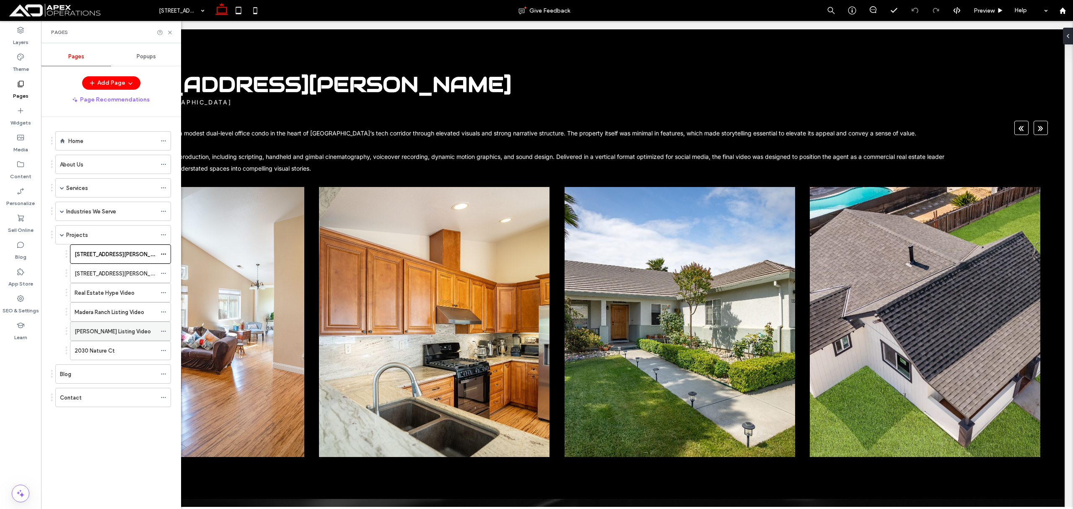
click at [156, 336] on div "Sarahi Anaya Listing Video" at bounding box center [116, 331] width 82 height 9
click at [163, 331] on div at bounding box center [536, 254] width 1073 height 509
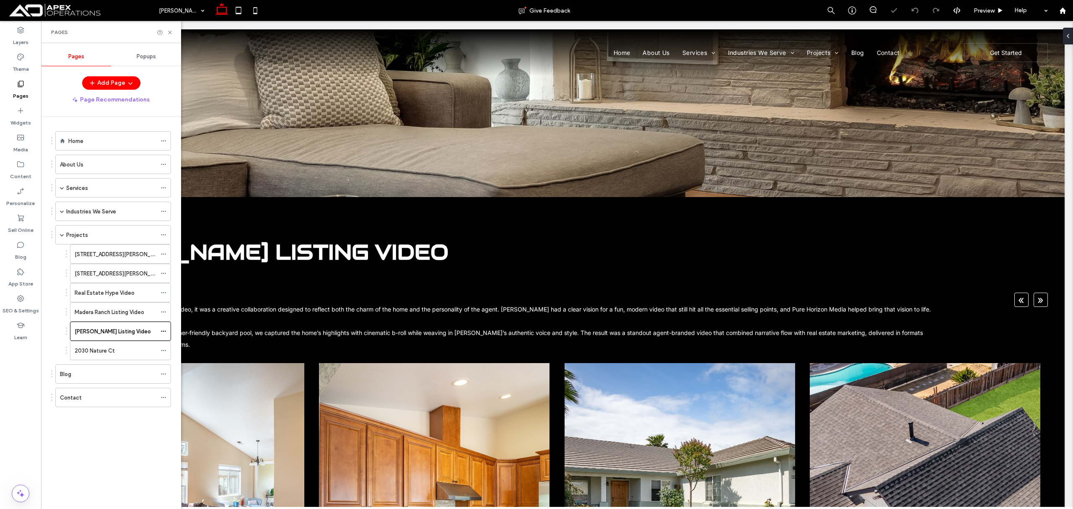
click at [163, 331] on icon at bounding box center [163, 331] width 6 height 6
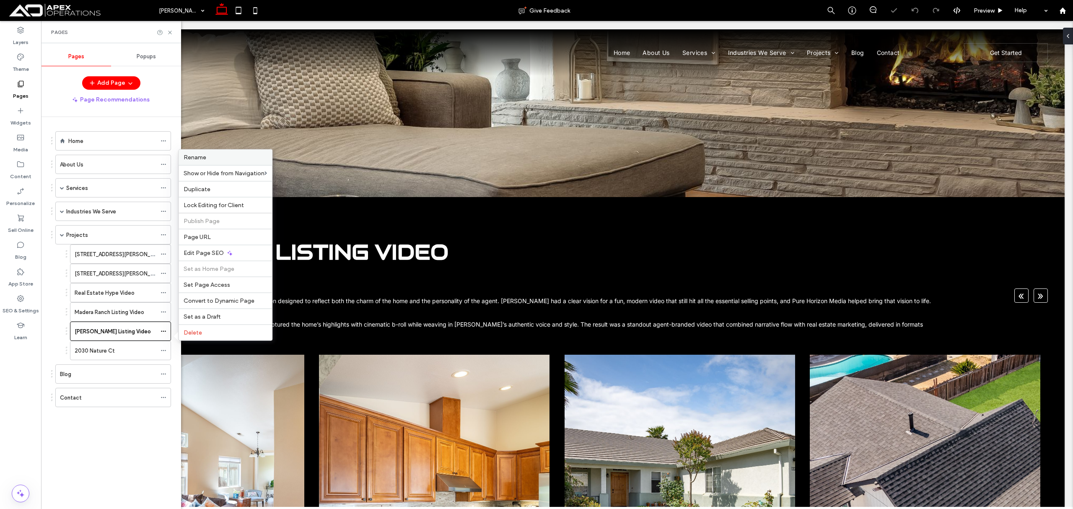
click at [246, 155] on label "Rename" at bounding box center [225, 157] width 83 height 7
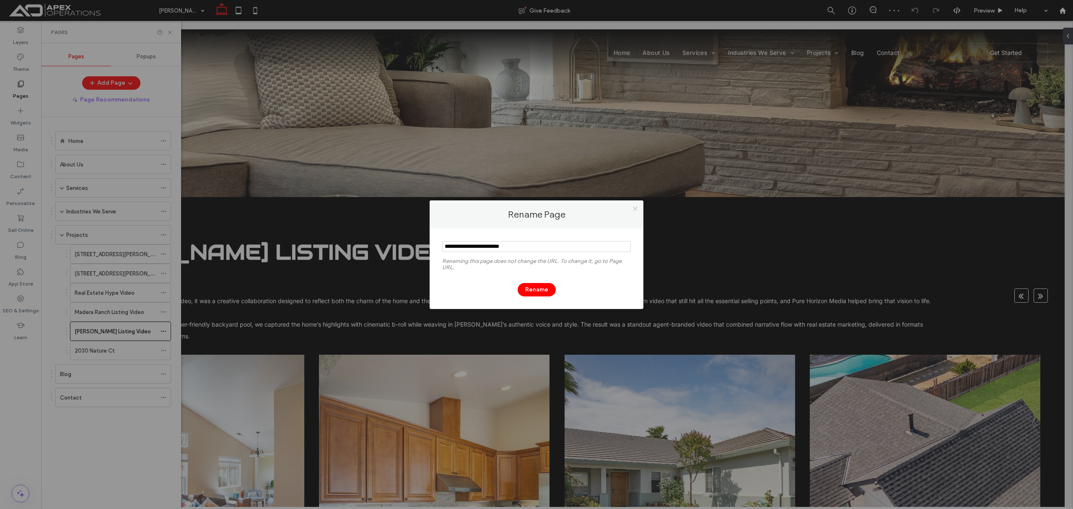
click at [636, 209] on icon at bounding box center [635, 208] width 6 height 6
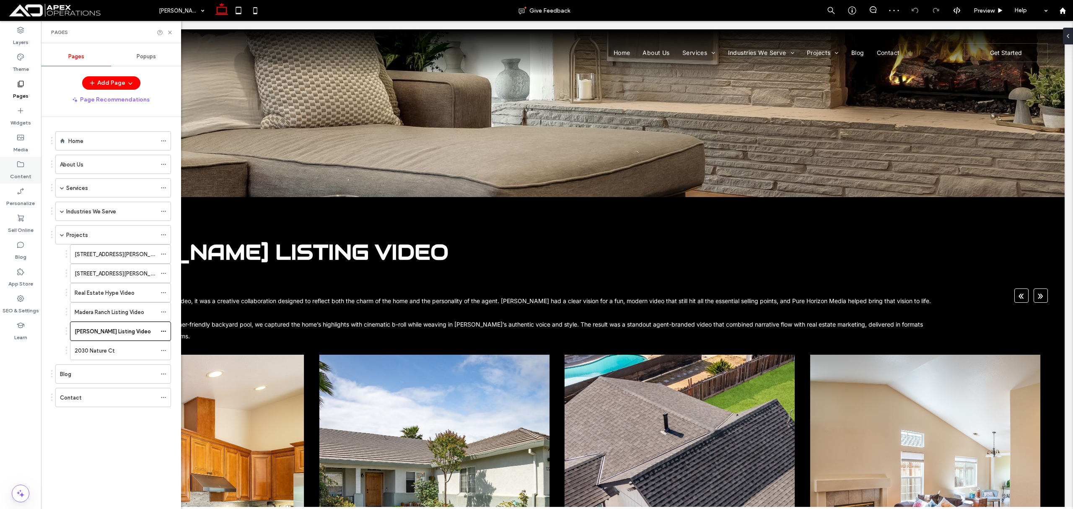
click at [24, 173] on label "Content" at bounding box center [20, 174] width 21 height 12
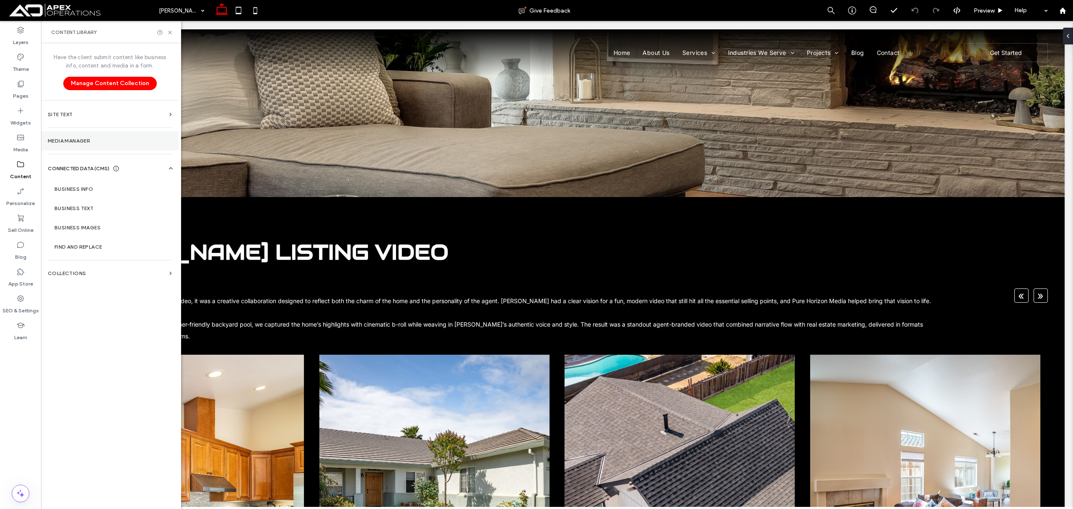
click at [102, 142] on label "Media Manager" at bounding box center [110, 141] width 124 height 6
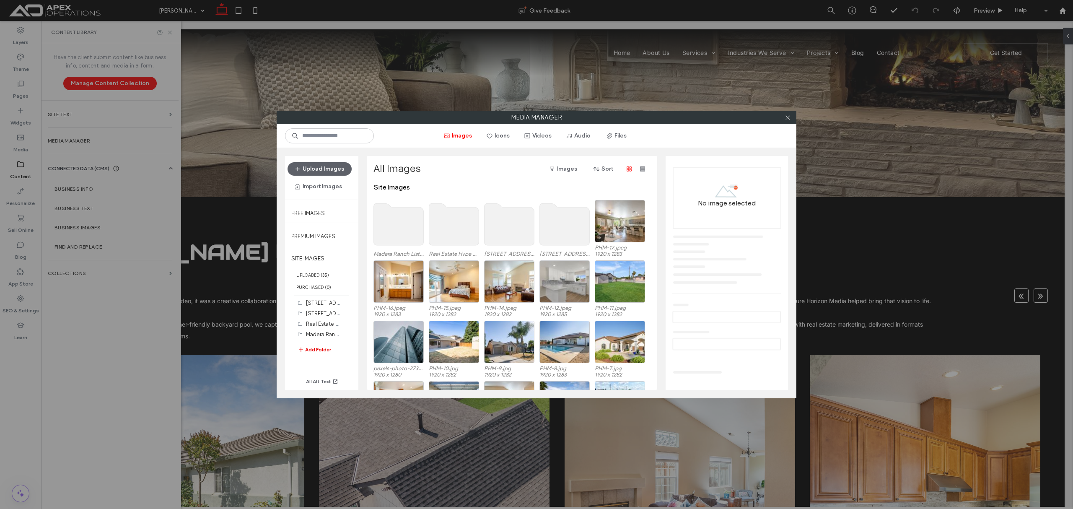
click at [323, 346] on button "Add Folder" at bounding box center [314, 349] width 34 height 10
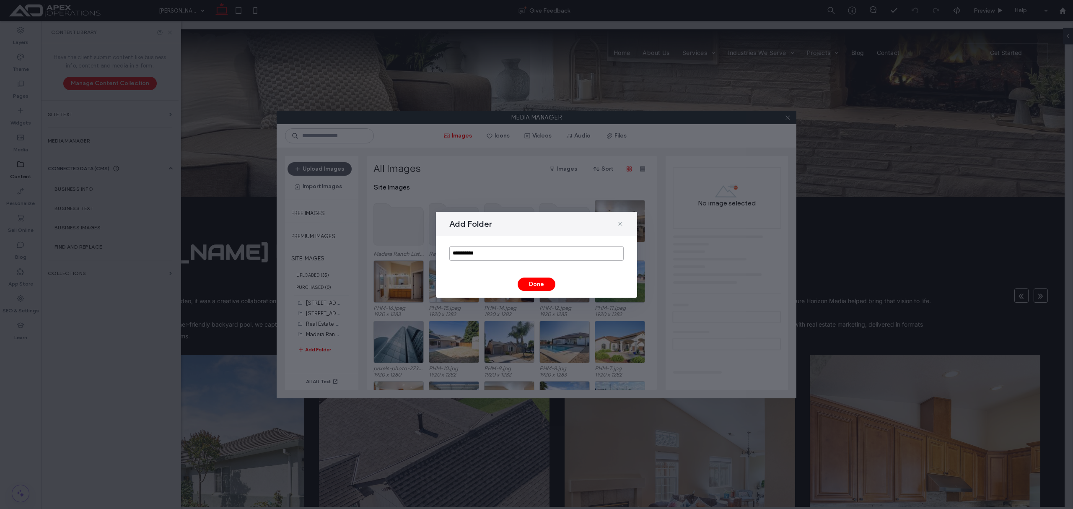
click at [515, 251] on input "**********" at bounding box center [536, 253] width 174 height 15
paste input "**********"
type input "**********"
click at [533, 284] on button "Done" at bounding box center [536, 283] width 38 height 13
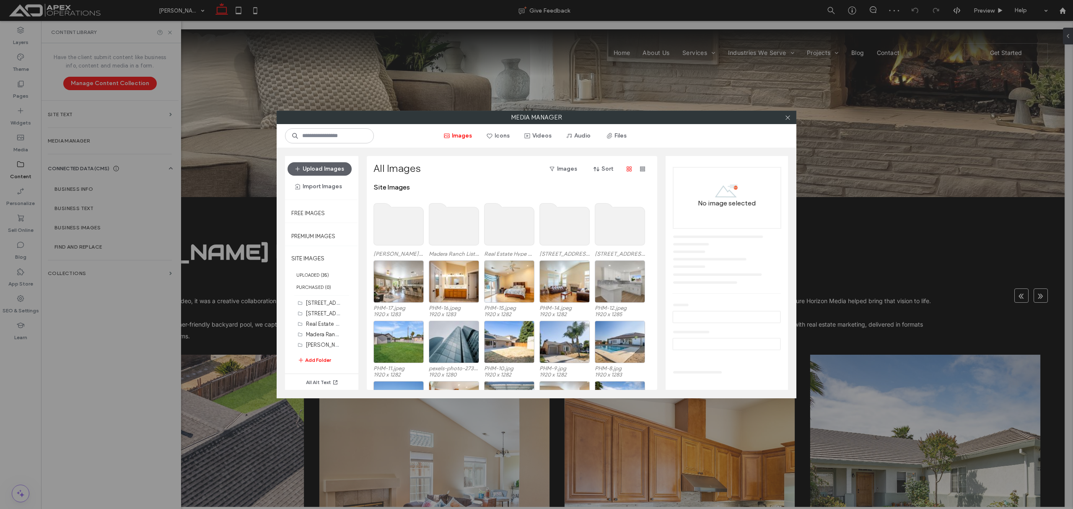
drag, startPoint x: 786, startPoint y: 119, endPoint x: 257, endPoint y: 156, distance: 530.4
click at [785, 119] on icon at bounding box center [787, 117] width 6 height 6
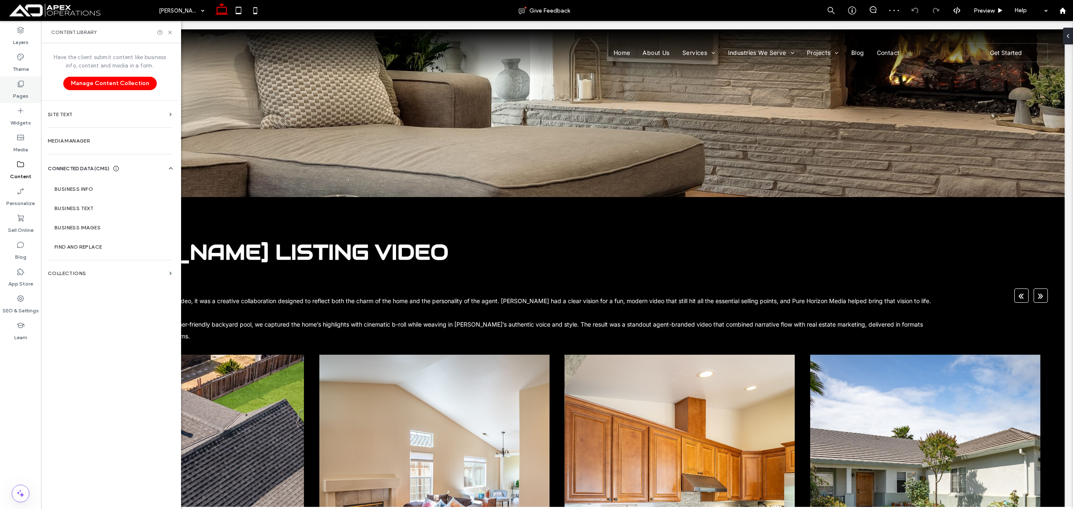
click at [22, 91] on label "Pages" at bounding box center [21, 94] width 16 height 12
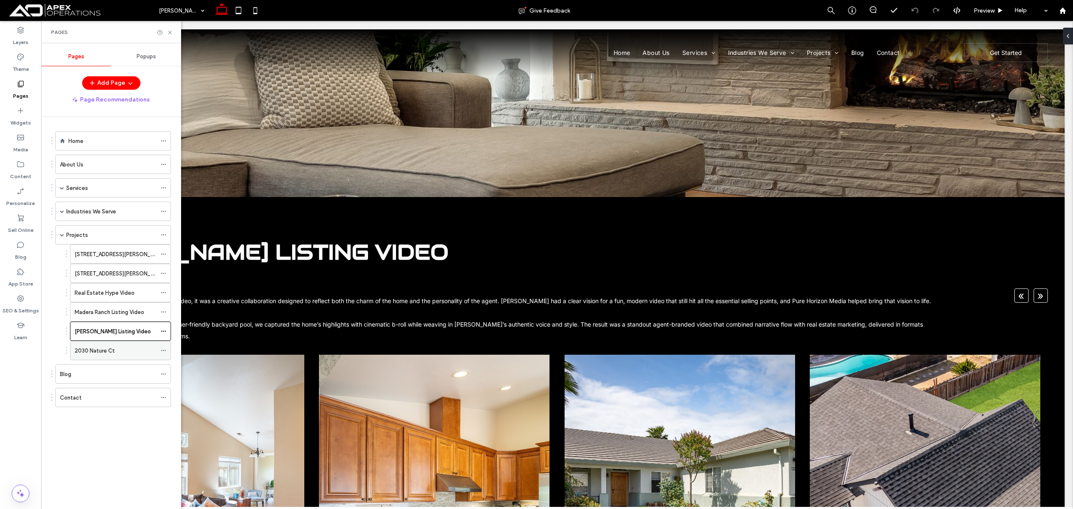
click at [163, 352] on icon at bounding box center [163, 350] width 6 height 6
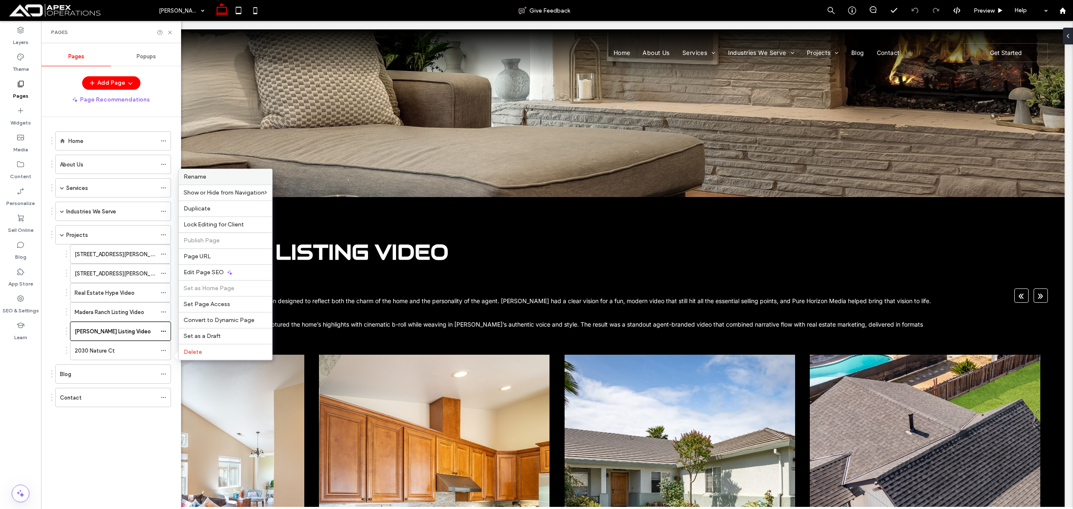
click at [230, 169] on div "Rename" at bounding box center [224, 177] width 93 height 16
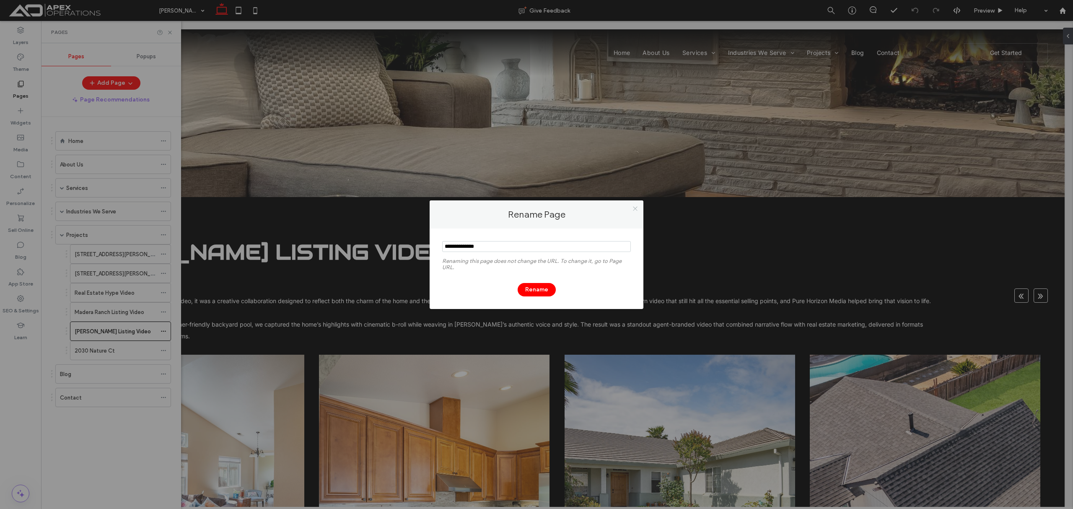
click at [636, 204] on span at bounding box center [635, 208] width 6 height 13
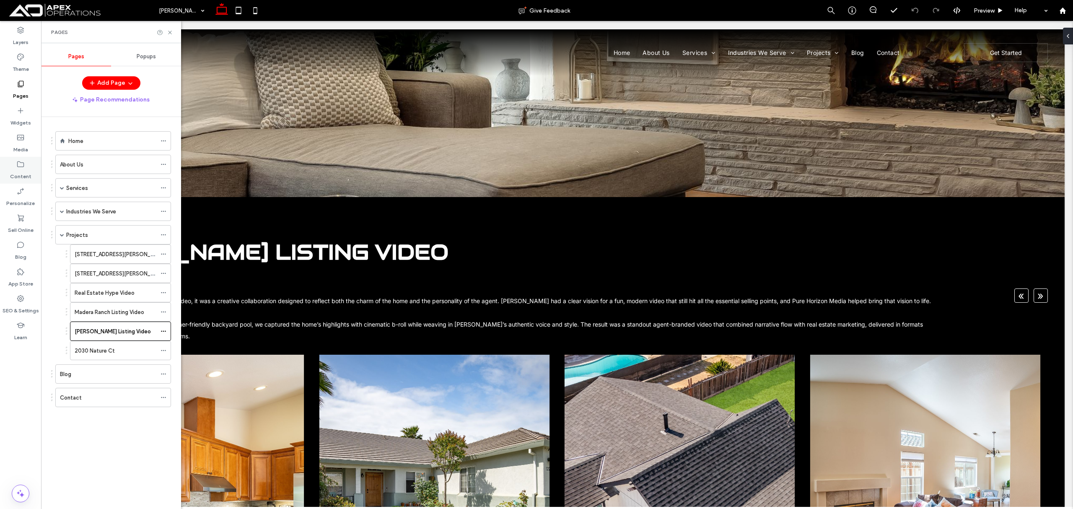
click at [21, 168] on icon at bounding box center [20, 164] width 8 height 8
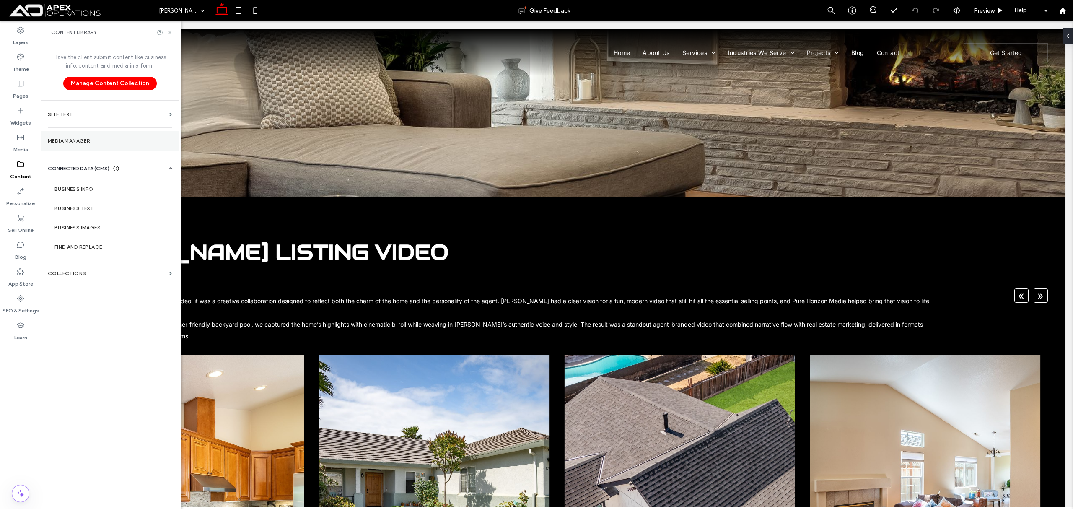
click at [86, 138] on label "Media Manager" at bounding box center [110, 141] width 124 height 6
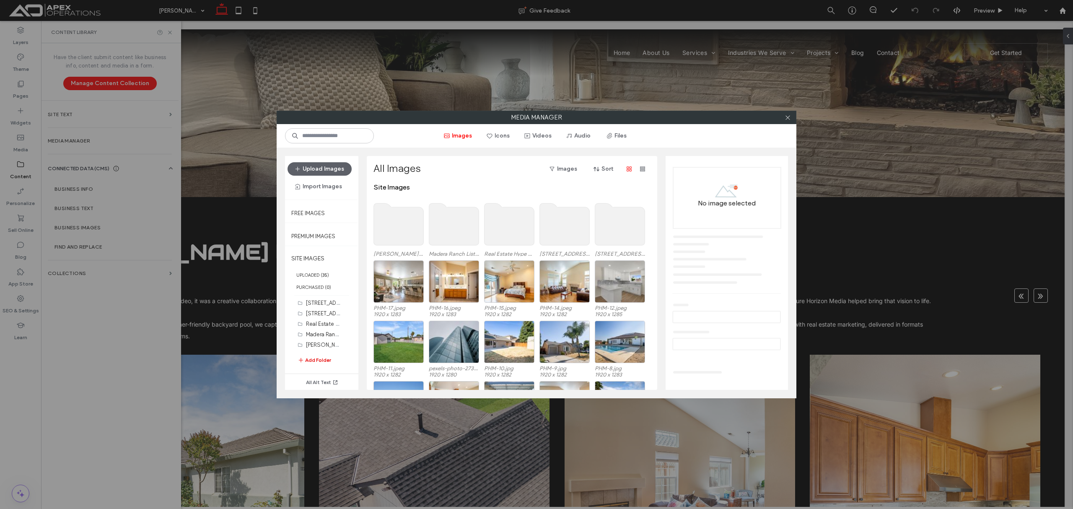
click at [318, 359] on button "Add Folder" at bounding box center [314, 360] width 34 height 10
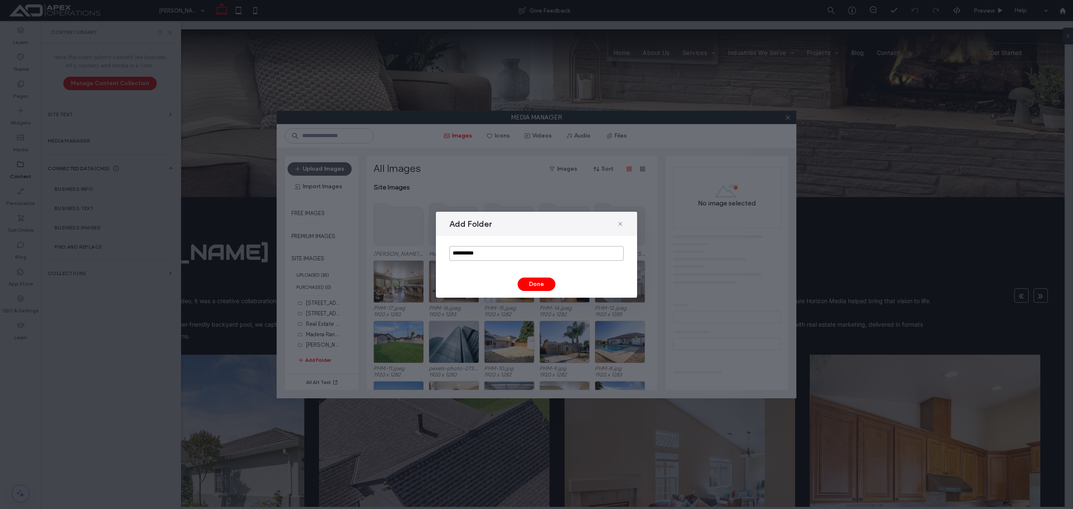
click at [507, 250] on input "**********" at bounding box center [536, 253] width 174 height 15
paste input "****"
type input "**********"
click at [540, 285] on button "Done" at bounding box center [536, 283] width 38 height 13
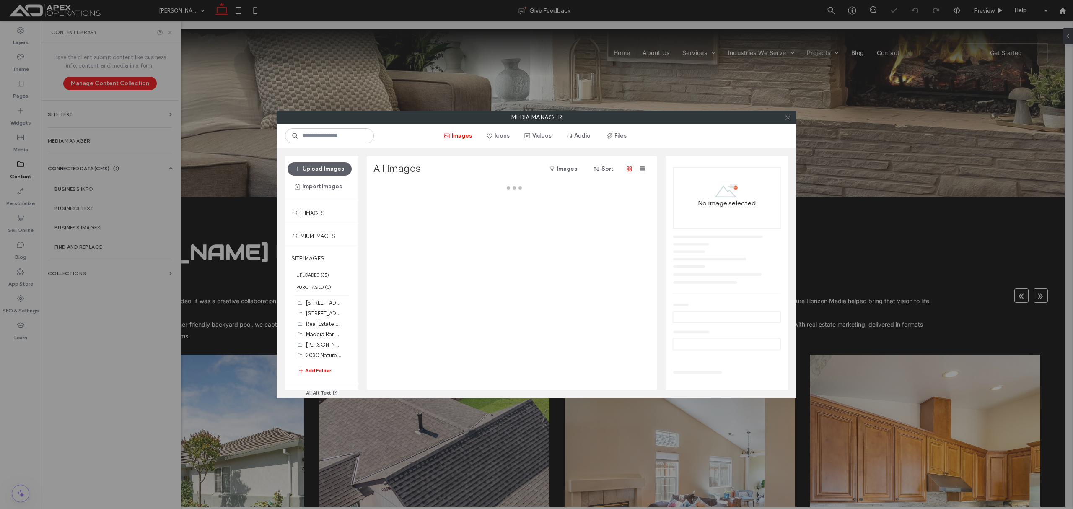
click at [786, 115] on icon at bounding box center [787, 117] width 6 height 6
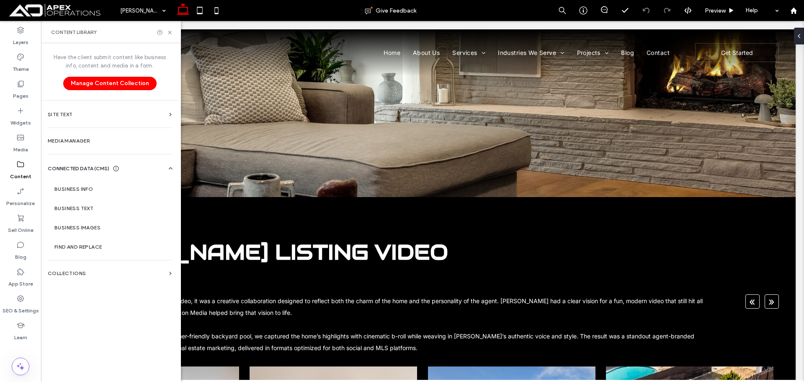
click at [23, 169] on label "Content" at bounding box center [20, 174] width 21 height 12
click at [84, 134] on section "Media Manager" at bounding box center [109, 140] width 137 height 19
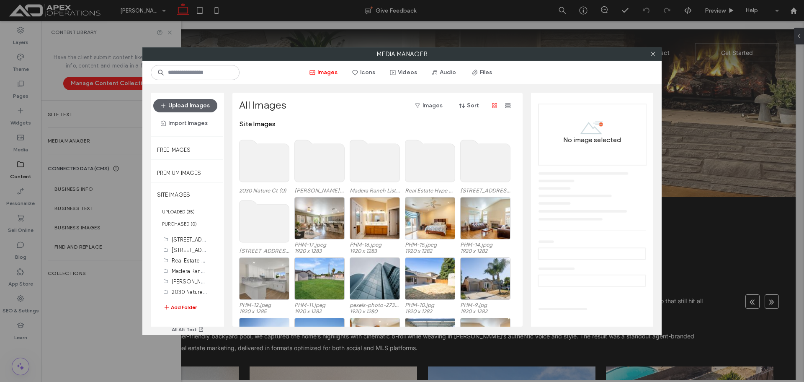
click at [187, 305] on button "Add Folder" at bounding box center [180, 307] width 34 height 10
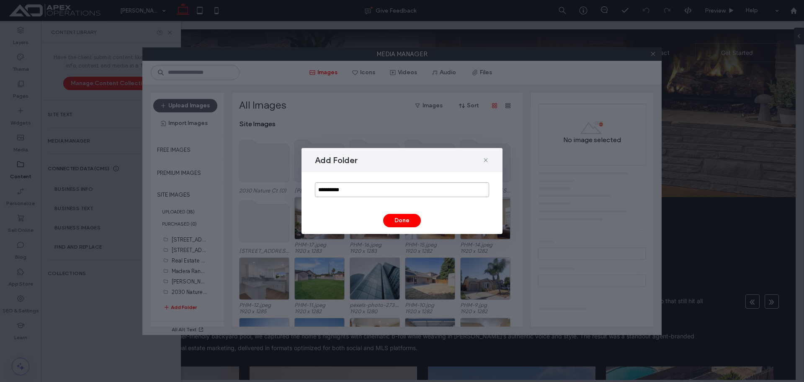
click at [346, 194] on input "**********" at bounding box center [402, 189] width 174 height 15
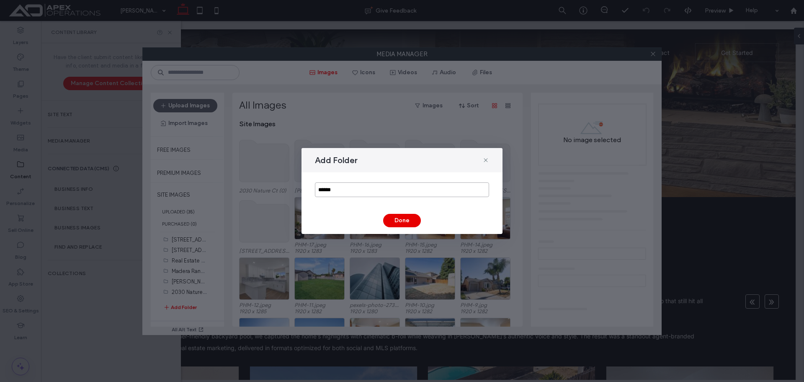
type input "******"
click at [398, 222] on button "Done" at bounding box center [402, 220] width 38 height 13
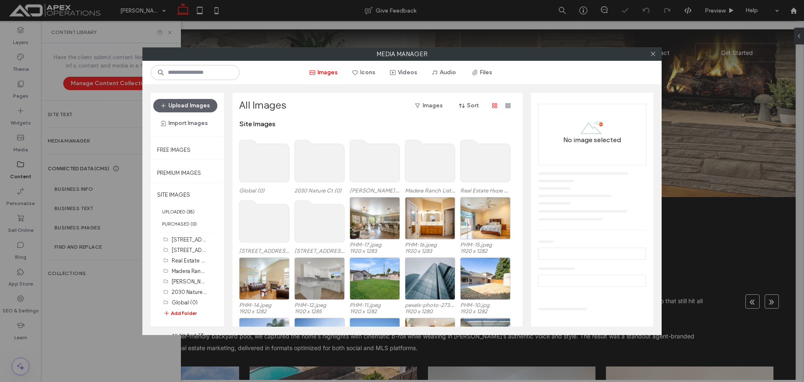
click at [187, 309] on button "Add Folder" at bounding box center [180, 313] width 34 height 10
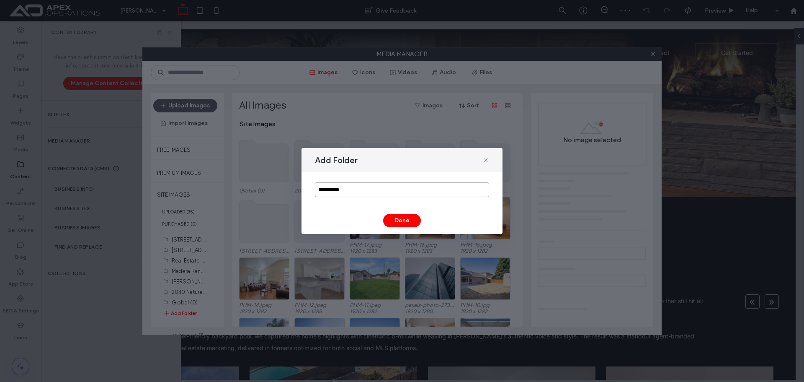
click at [355, 195] on input "**********" at bounding box center [402, 189] width 174 height 15
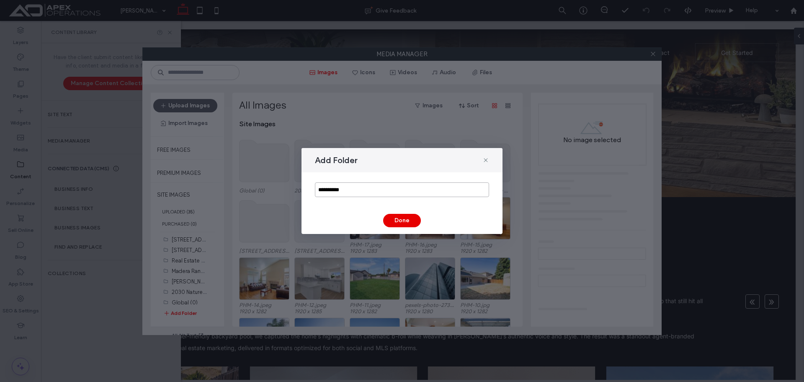
type input "**********"
click at [393, 217] on button "Done" at bounding box center [402, 220] width 38 height 13
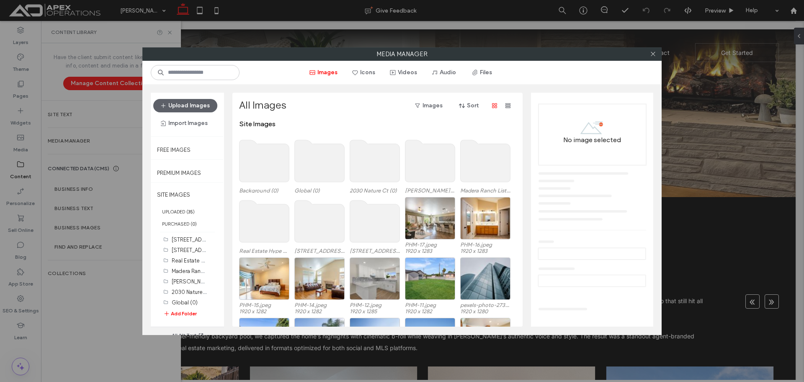
drag, startPoint x: 654, startPoint y: 51, endPoint x: 671, endPoint y: 140, distance: 90.8
click at [654, 50] on span at bounding box center [653, 54] width 6 height 13
